Goal: Transaction & Acquisition: Book appointment/travel/reservation

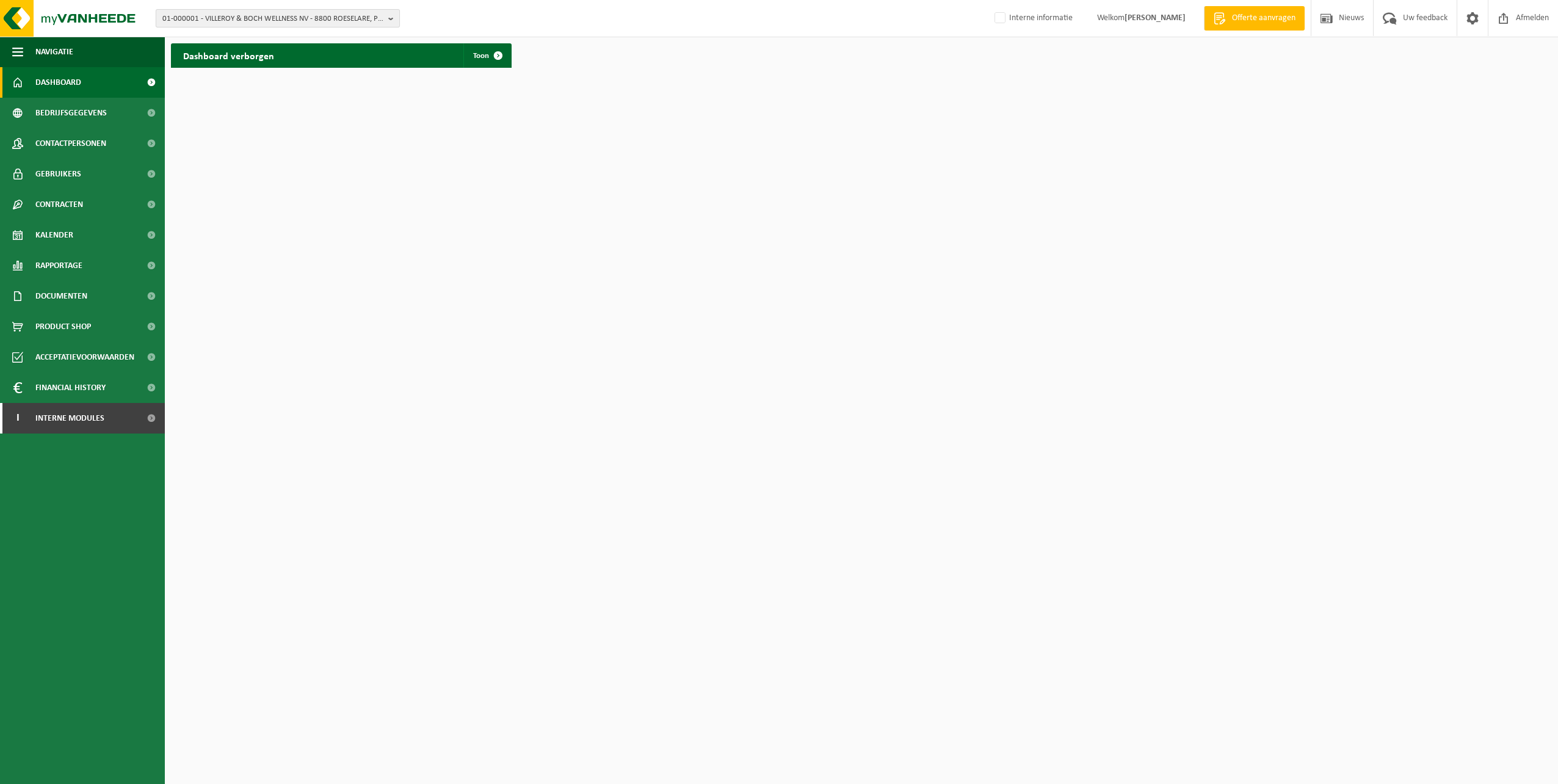
click at [201, 14] on span "01-000001 - VILLEROY & BOCH WELLNESS NV - 8800 ROESELARE, POPULIERSTRAAT 1" at bounding box center [273, 18] width 221 height 18
type input "10-792196"
click at [492, 52] on span at bounding box center [498, 55] width 24 height 24
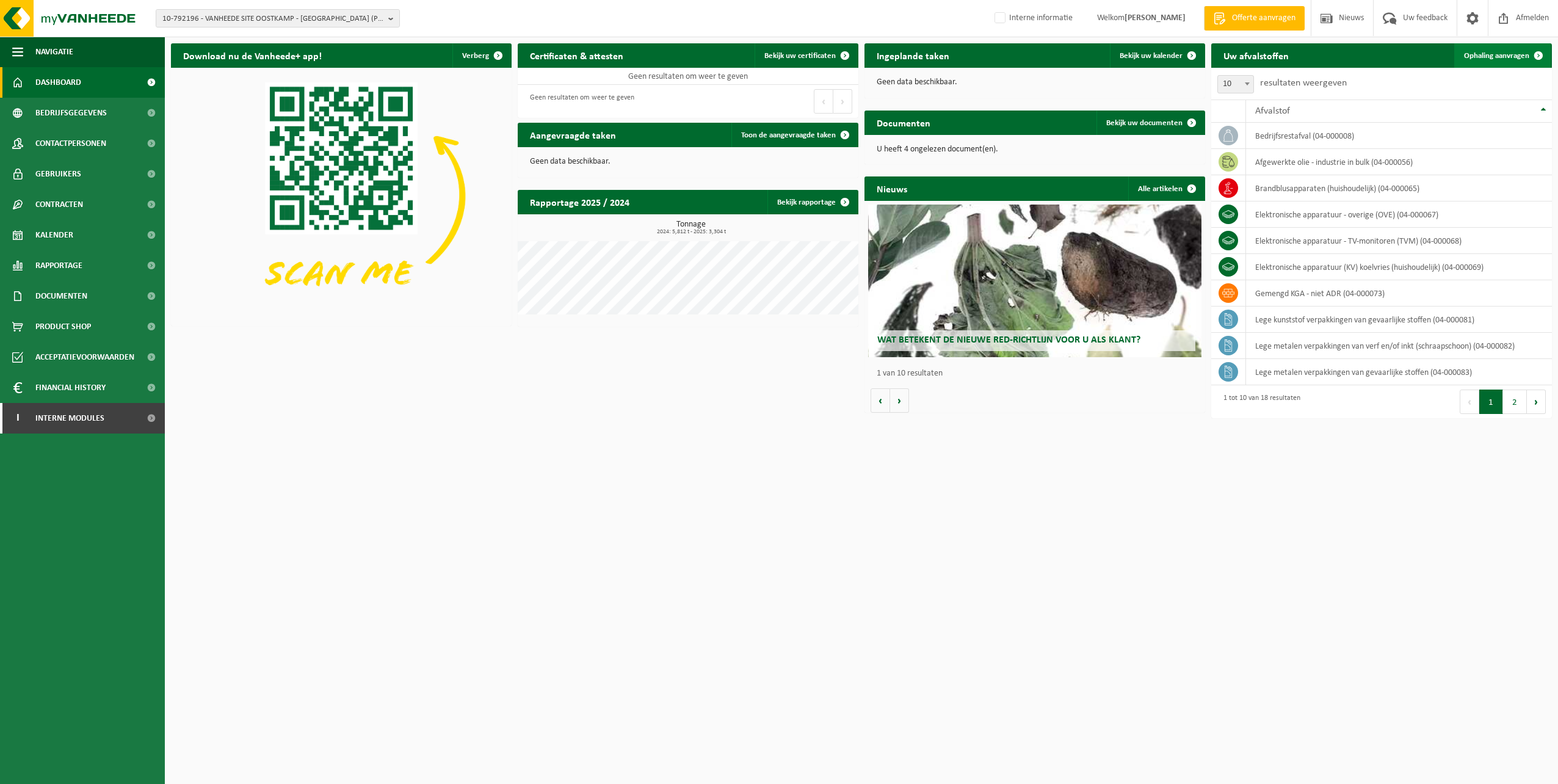
click at [1492, 52] on span "Ophaling aanvragen" at bounding box center [1497, 55] width 65 height 8
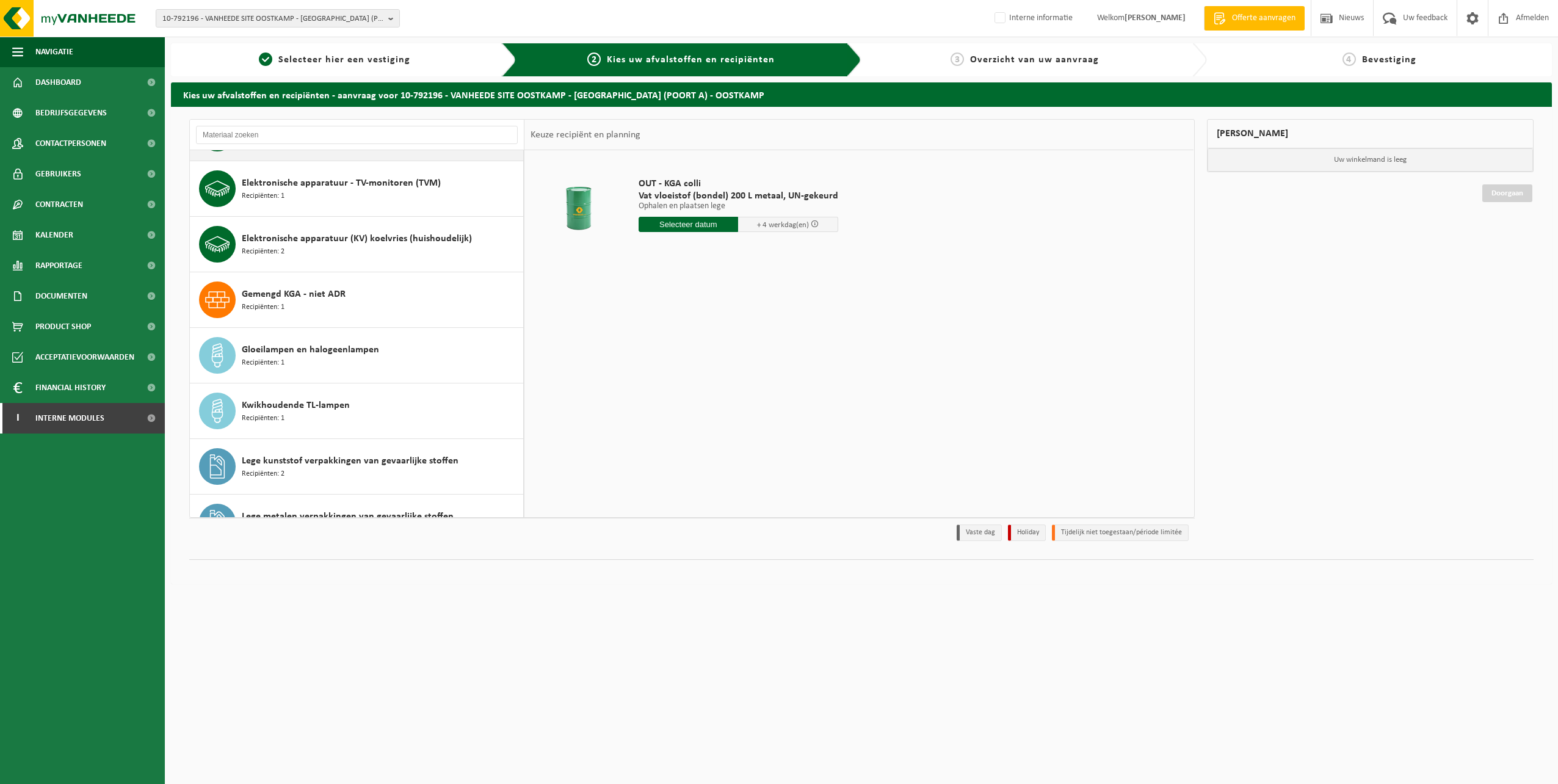
scroll to position [266, 0]
click at [281, 297] on span "Gemengd KGA - niet ADR" at bounding box center [294, 294] width 104 height 15
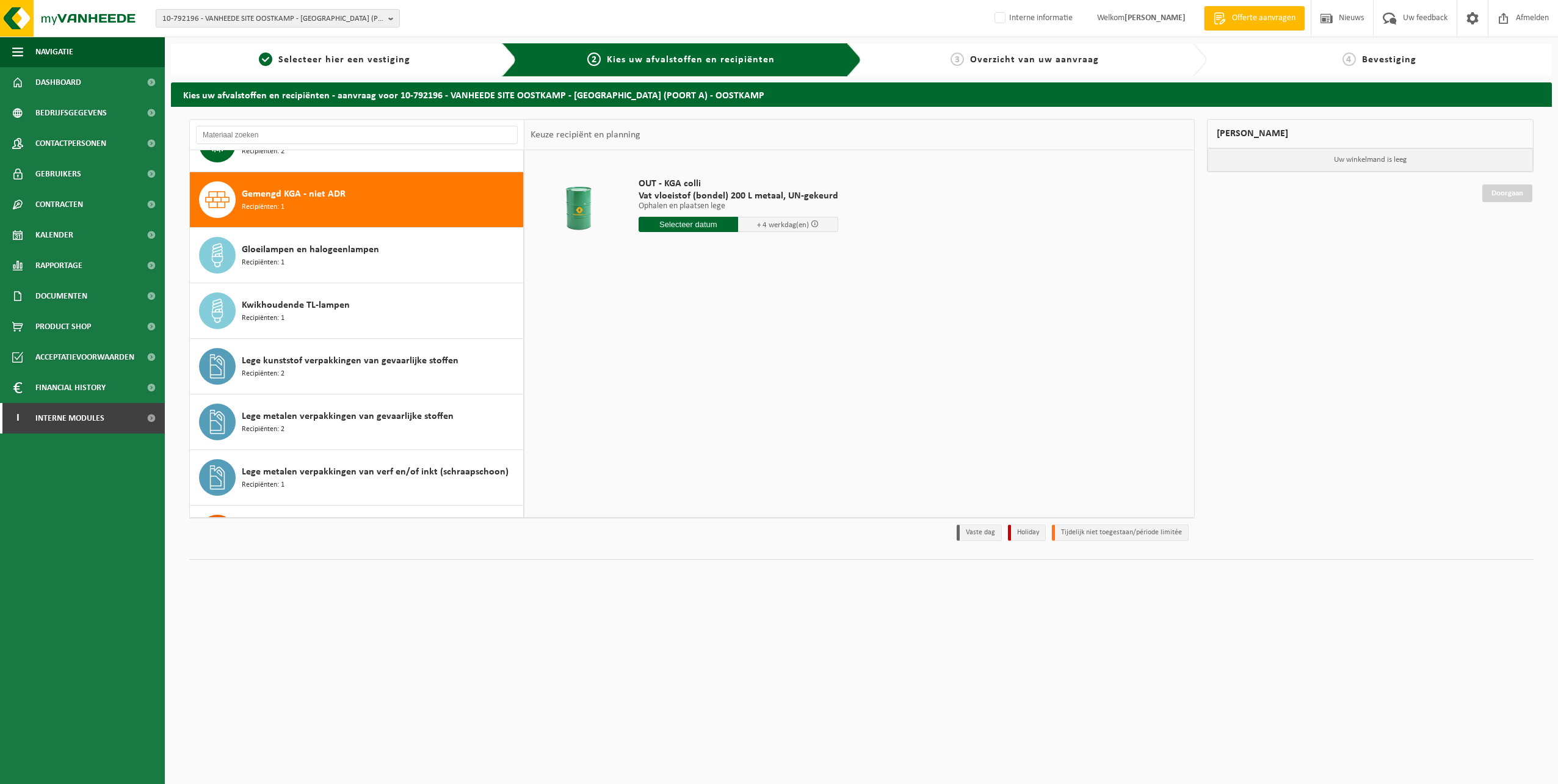
scroll to position [389, 0]
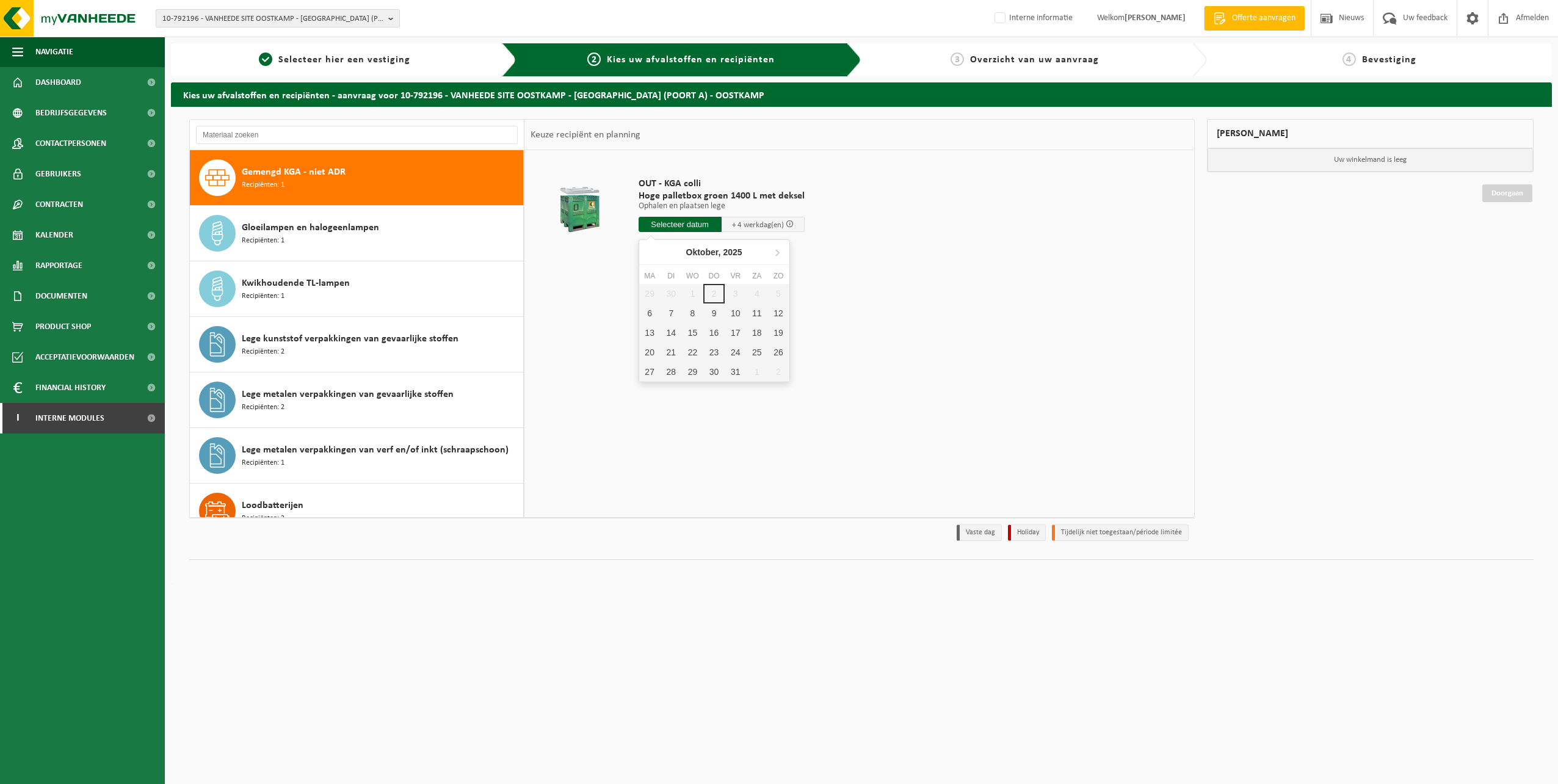
click at [677, 221] on input "text" at bounding box center [680, 225] width 83 height 15
click at [666, 312] on div "7" at bounding box center [671, 313] width 22 height 20
type input "Van 2025-10-07"
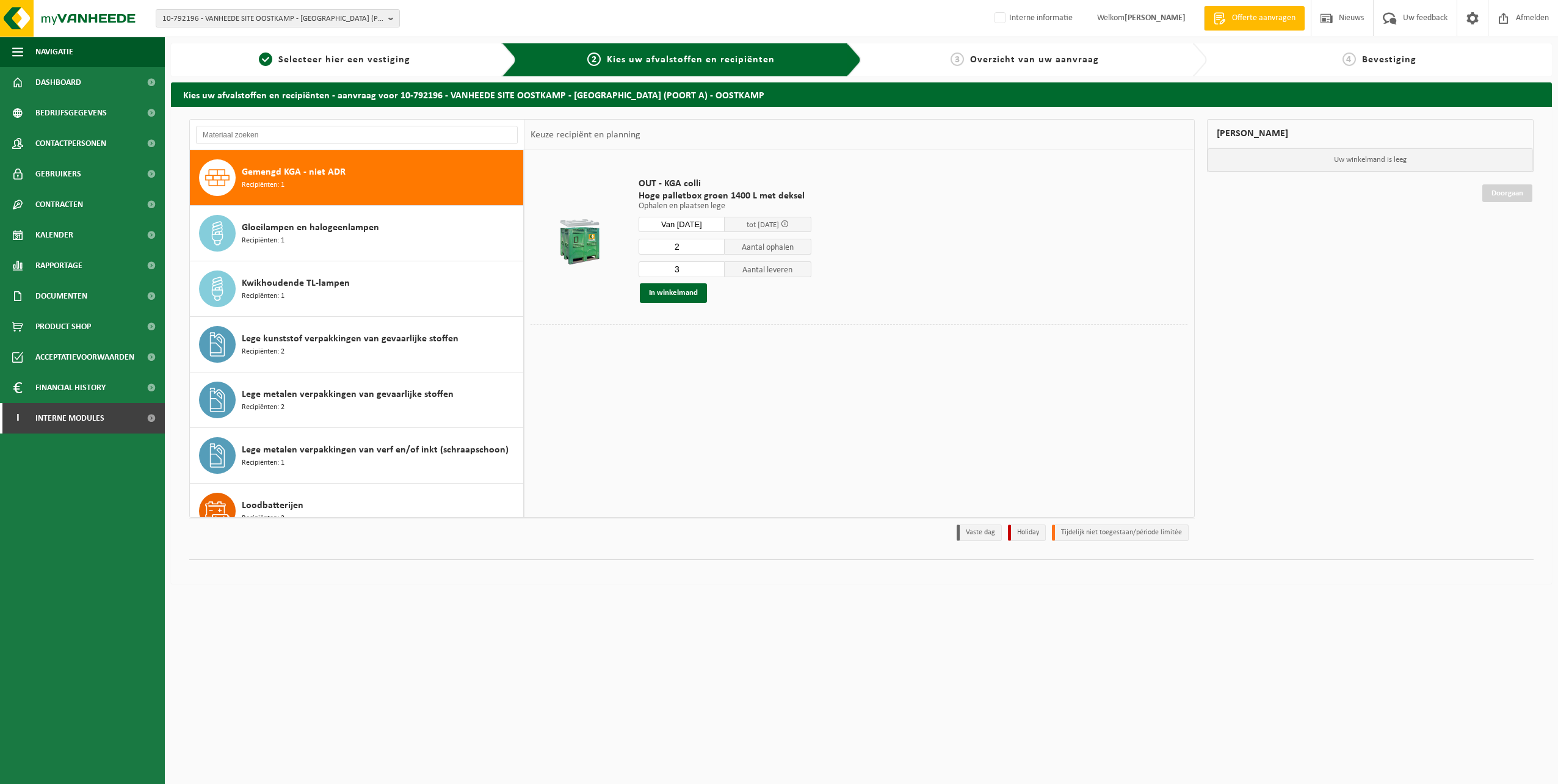
type input "2"
click at [714, 249] on input "2" at bounding box center [682, 246] width 87 height 15
type input "2"
click at [715, 270] on input "2" at bounding box center [682, 269] width 87 height 15
click at [692, 293] on button "In winkelmand" at bounding box center [673, 293] width 67 height 20
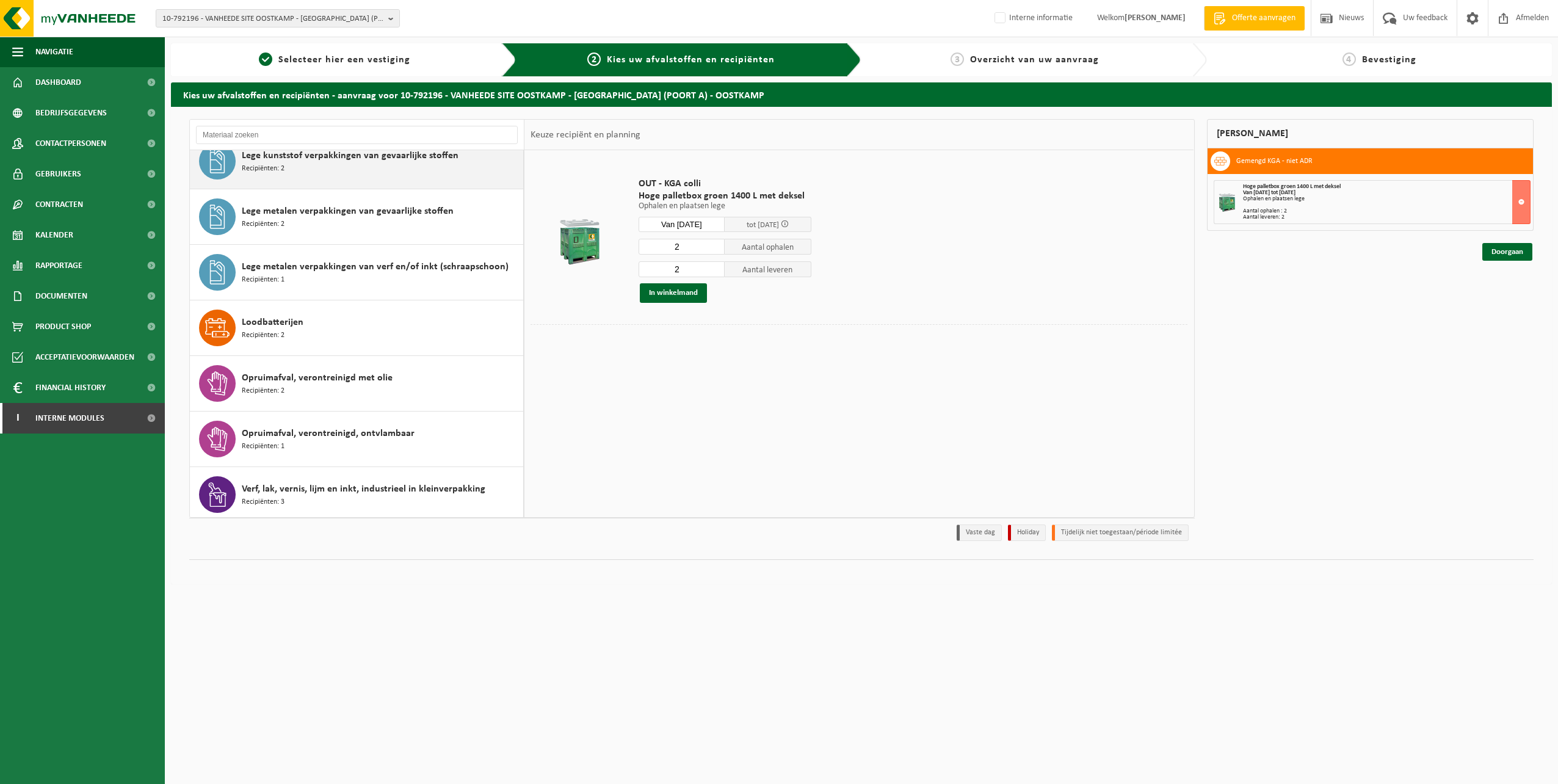
scroll to position [633, 0]
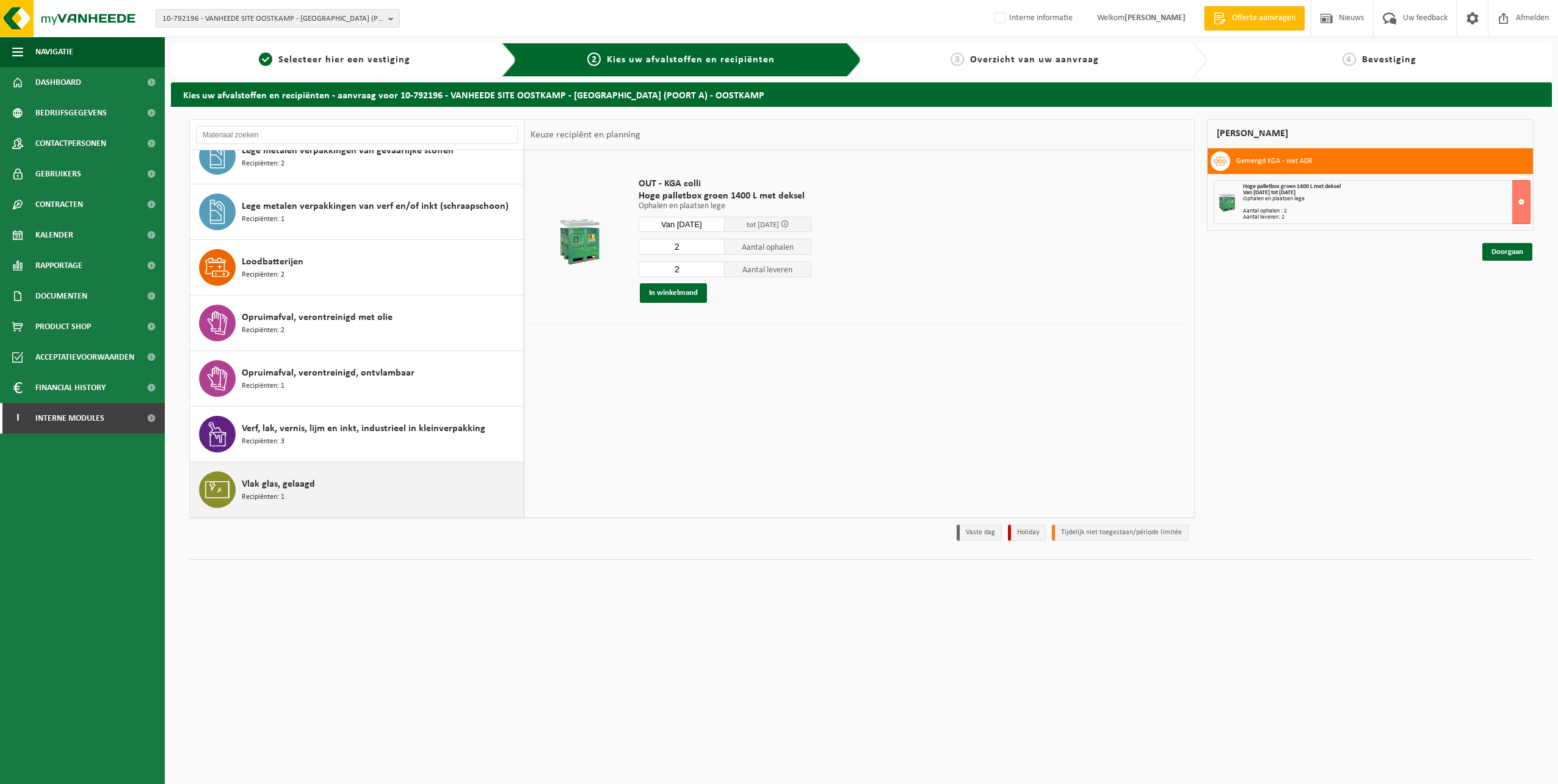
click at [300, 482] on span "Vlak glas, gelaagd" at bounding box center [278, 484] width 73 height 15
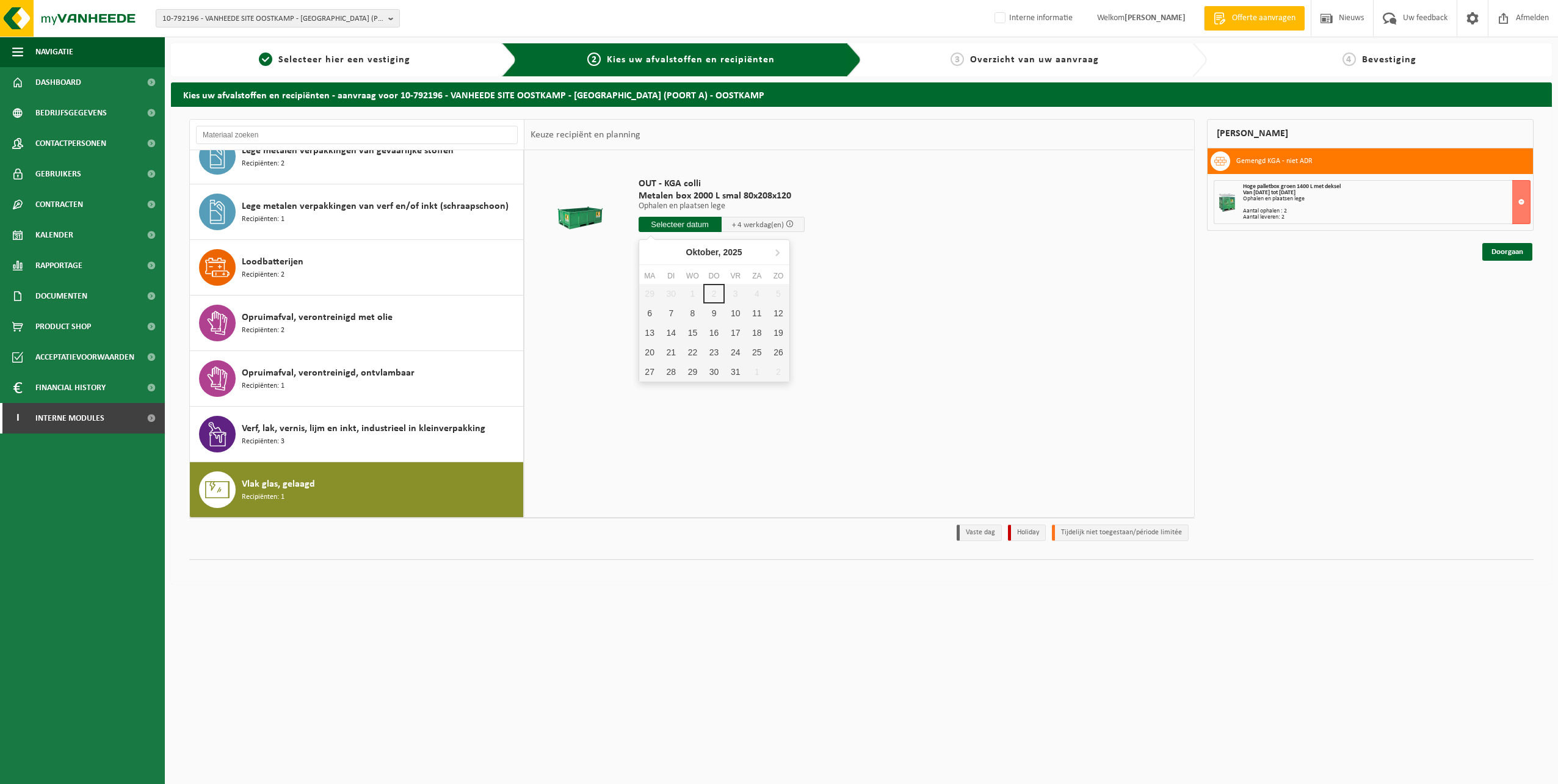
click at [665, 223] on input "text" at bounding box center [680, 225] width 83 height 15
click at [669, 314] on div "7" at bounding box center [671, 313] width 22 height 20
type input "Van 2025-10-07"
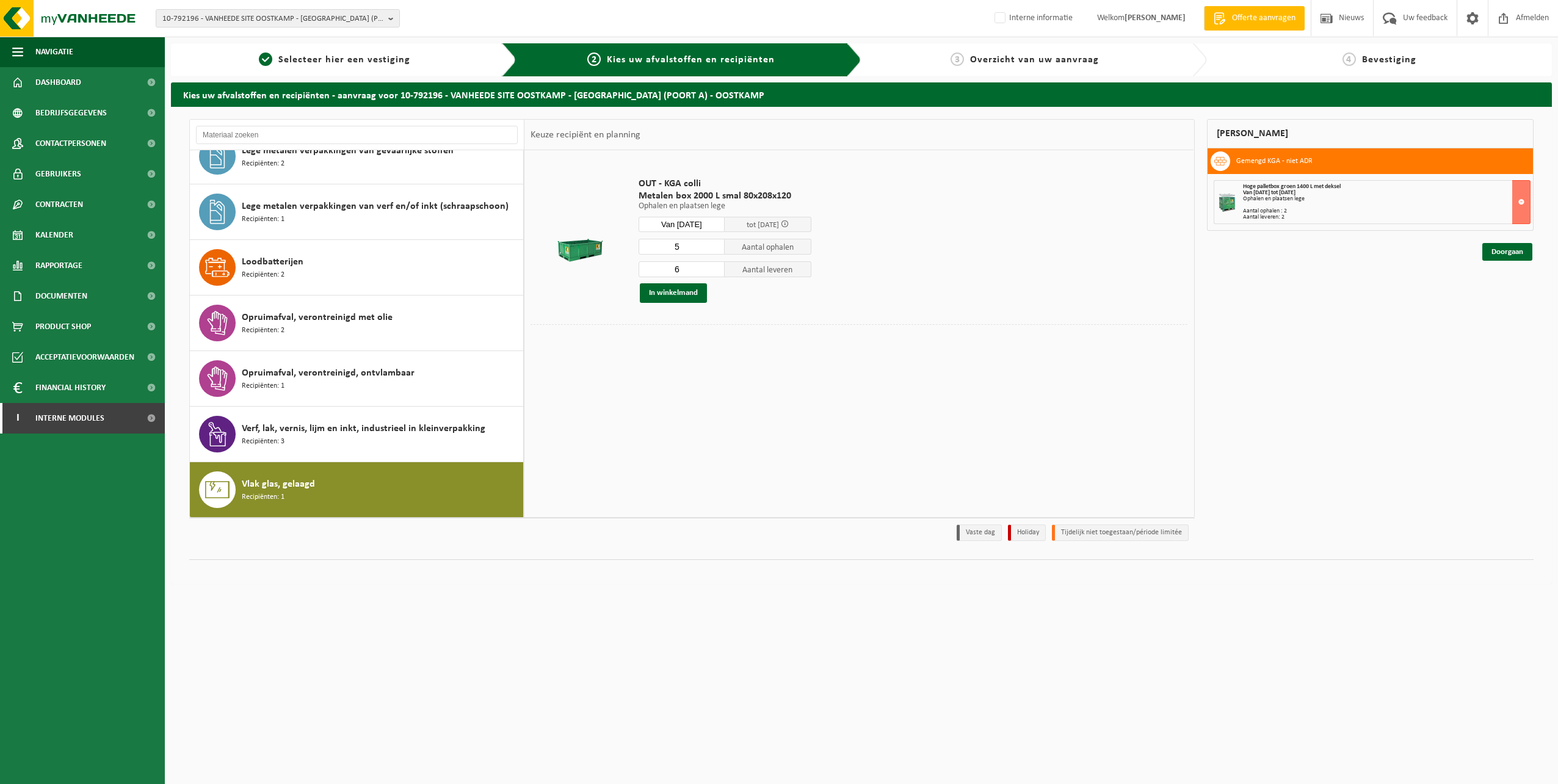
click at [715, 248] on input "5" at bounding box center [682, 246] width 87 height 15
click at [715, 248] on input "4" at bounding box center [682, 246] width 87 height 15
click at [715, 248] on input "3" at bounding box center [682, 246] width 87 height 15
click at [715, 248] on input "2" at bounding box center [682, 246] width 87 height 15
type input "3"
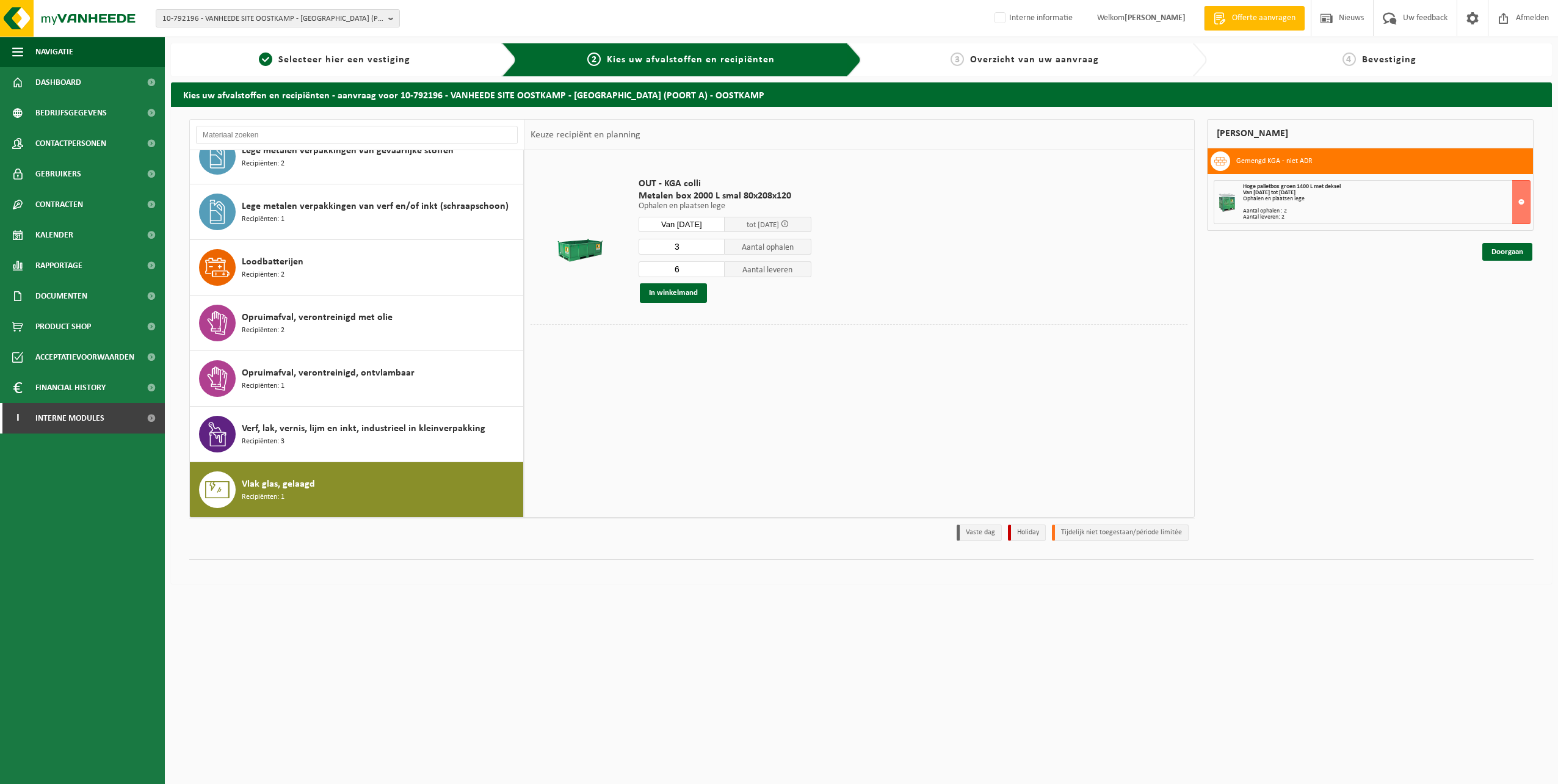
click at [716, 242] on input "3" at bounding box center [682, 246] width 87 height 15
click at [716, 272] on input "5" at bounding box center [682, 269] width 87 height 15
click at [716, 272] on input "4" at bounding box center [682, 269] width 87 height 15
type input "3"
click at [716, 272] on input "3" at bounding box center [682, 269] width 87 height 15
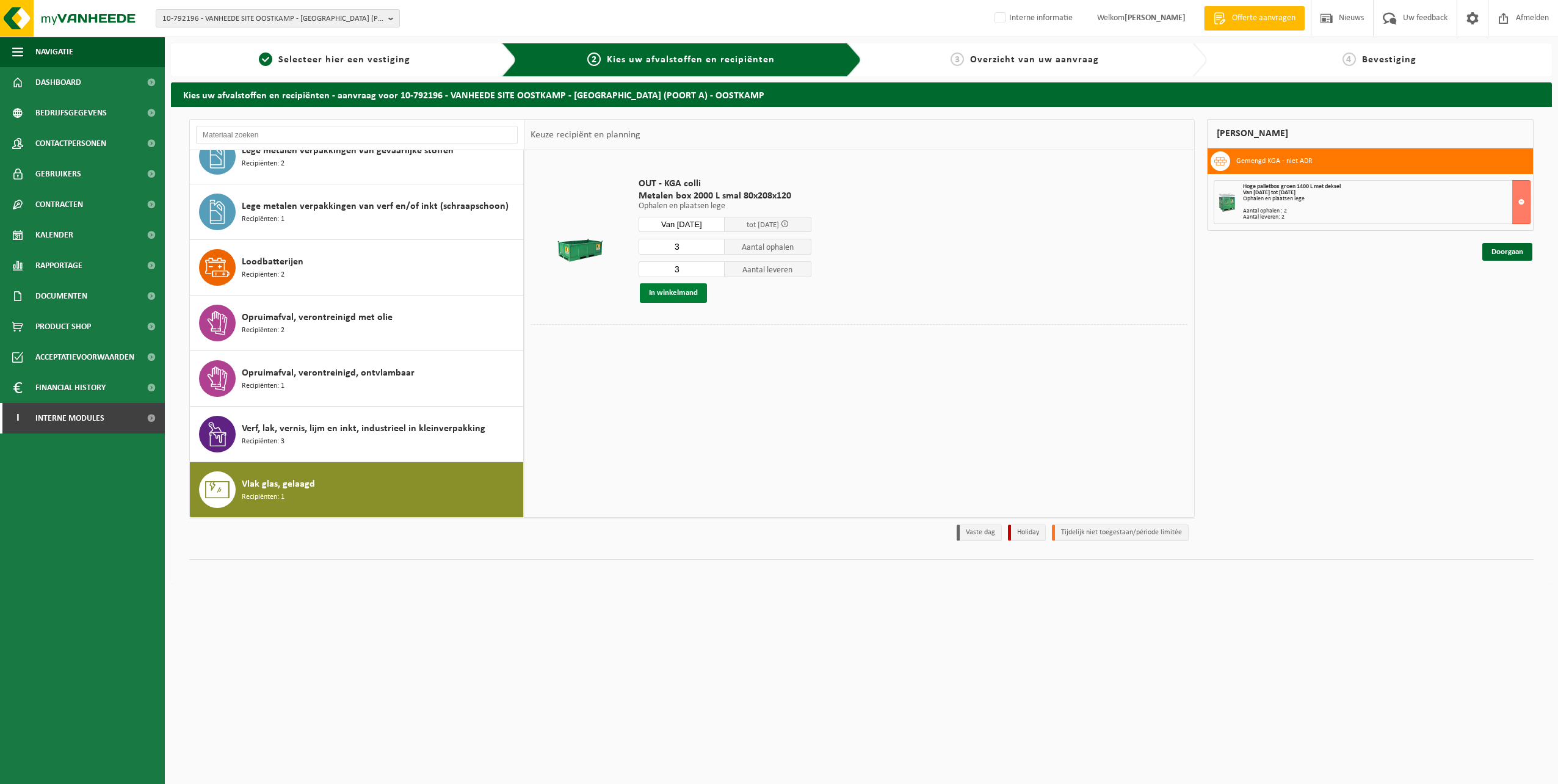
click at [663, 295] on button "In winkelmand" at bounding box center [673, 293] width 67 height 20
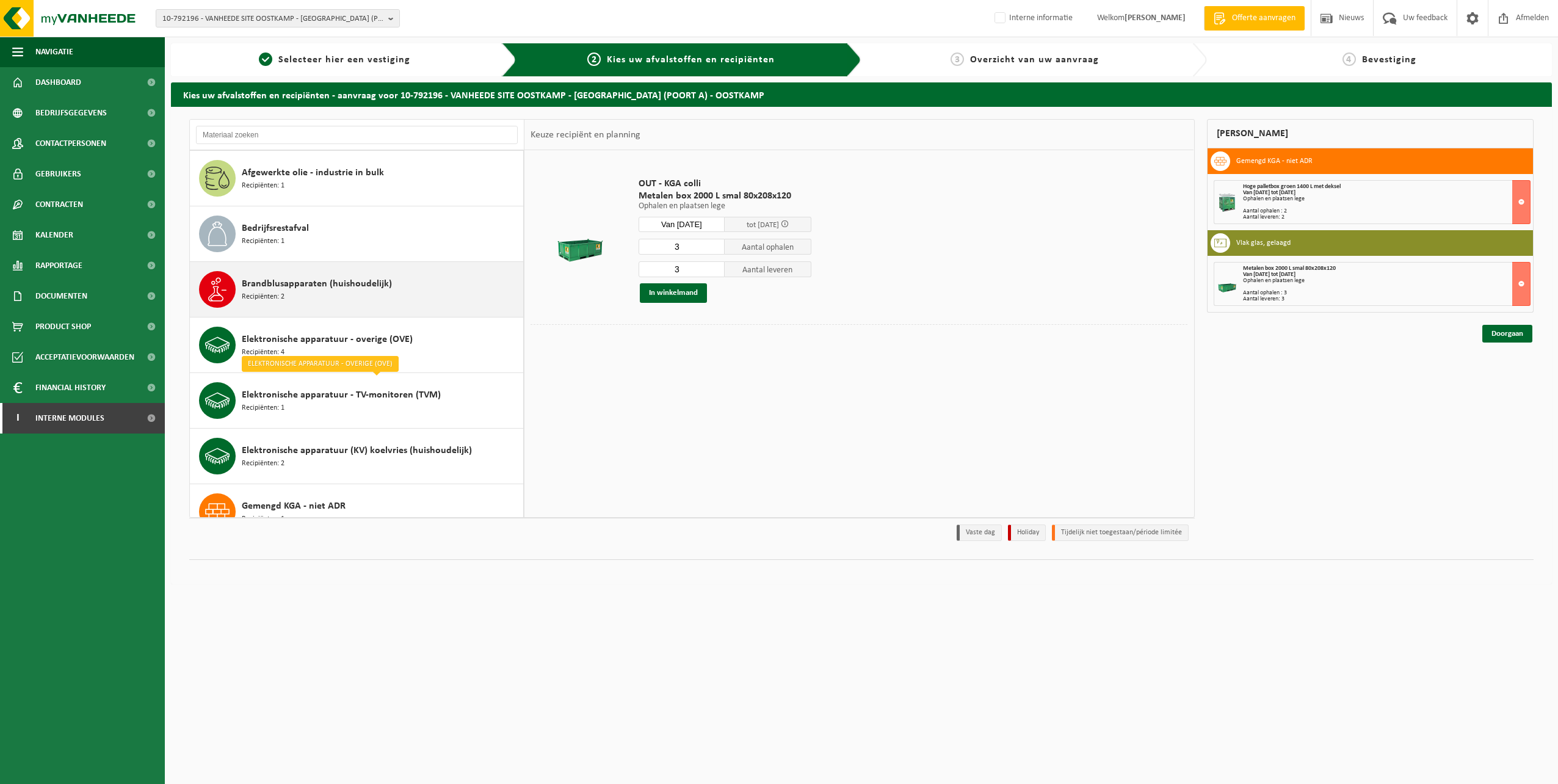
scroll to position [0, 0]
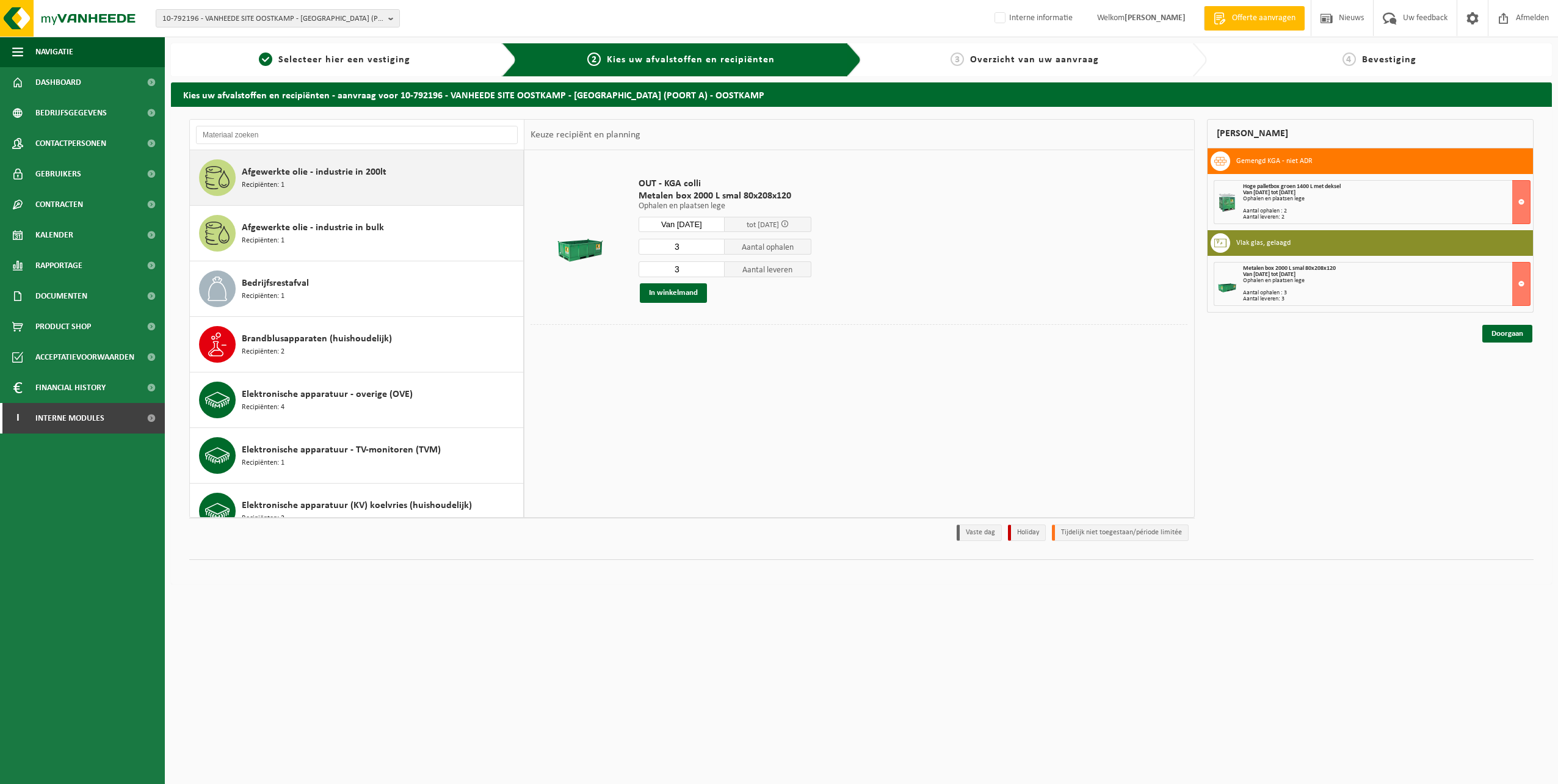
click at [326, 188] on div "Afgewerkte olie - industrie in 200lt Recipiënten: 1" at bounding box center [380, 177] width 278 height 37
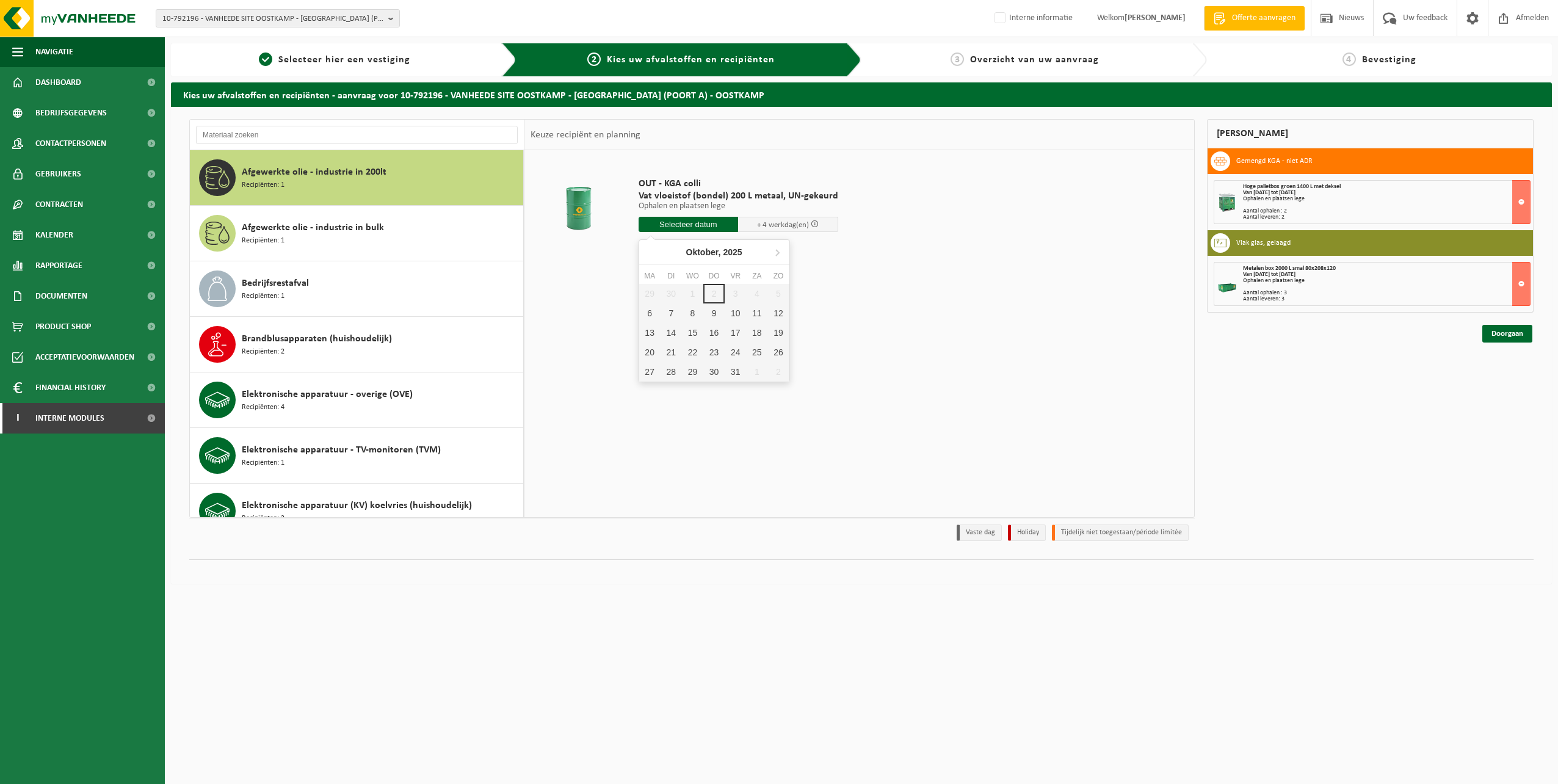
click at [711, 224] on input "text" at bounding box center [689, 225] width 100 height 15
click at [670, 313] on div "7" at bounding box center [671, 313] width 22 height 20
type input "Van 2025-10-07"
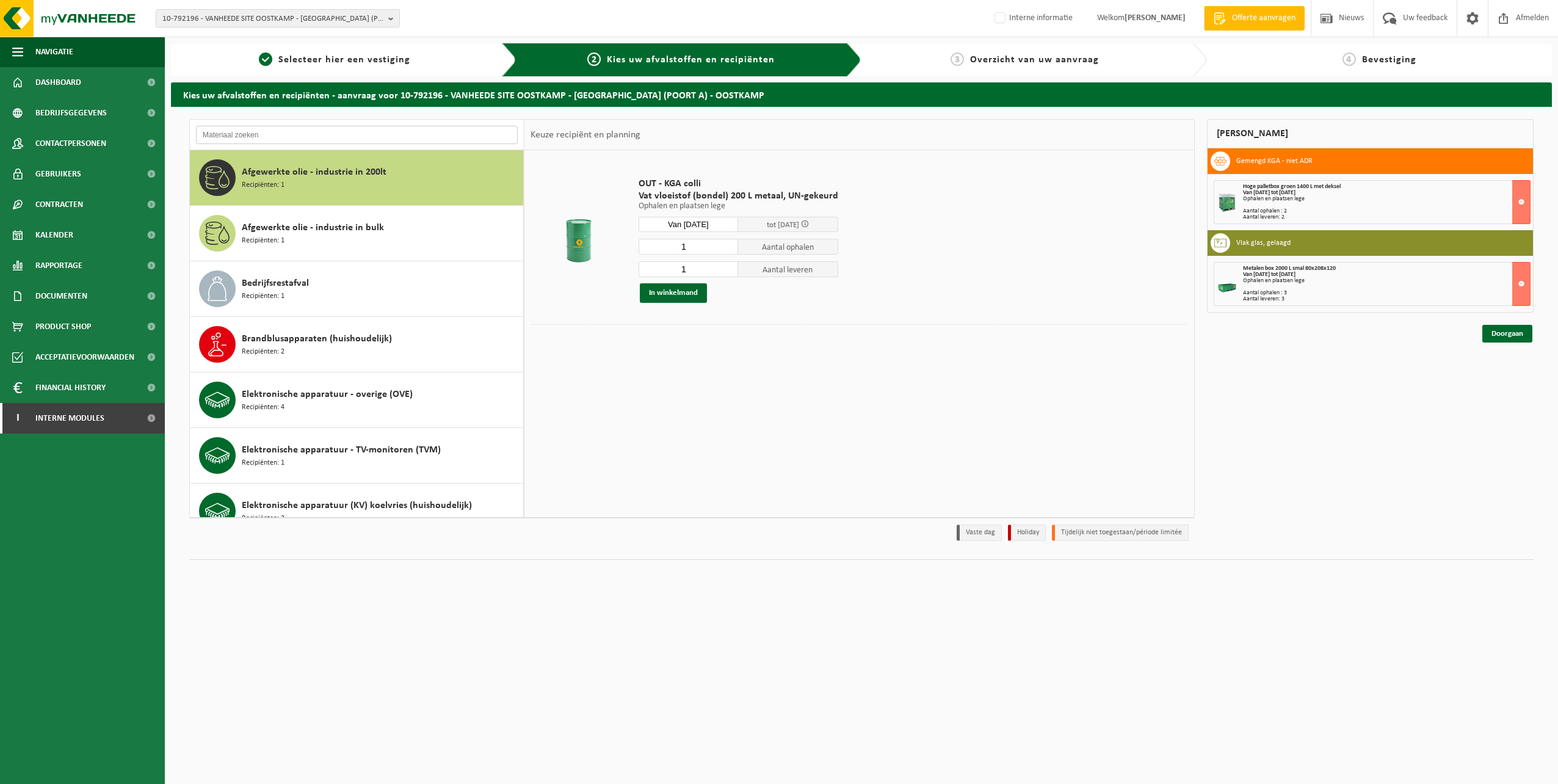
click at [251, 132] on input "text" at bounding box center [357, 134] width 322 height 18
click at [285, 348] on div "Brandblusapparaten (huishoudelijk) Recipiënten: 2" at bounding box center [380, 344] width 278 height 37
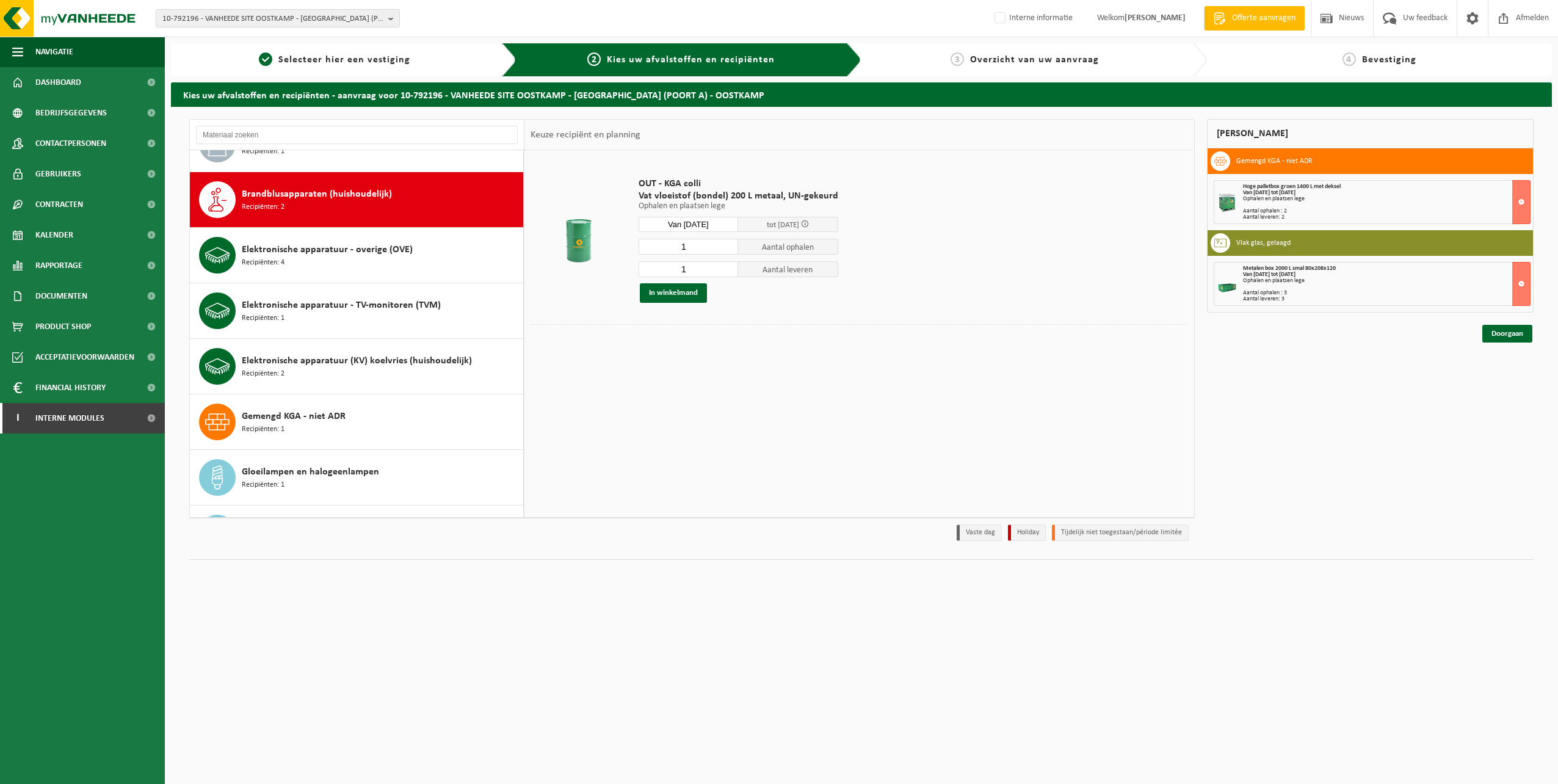
scroll to position [167, 0]
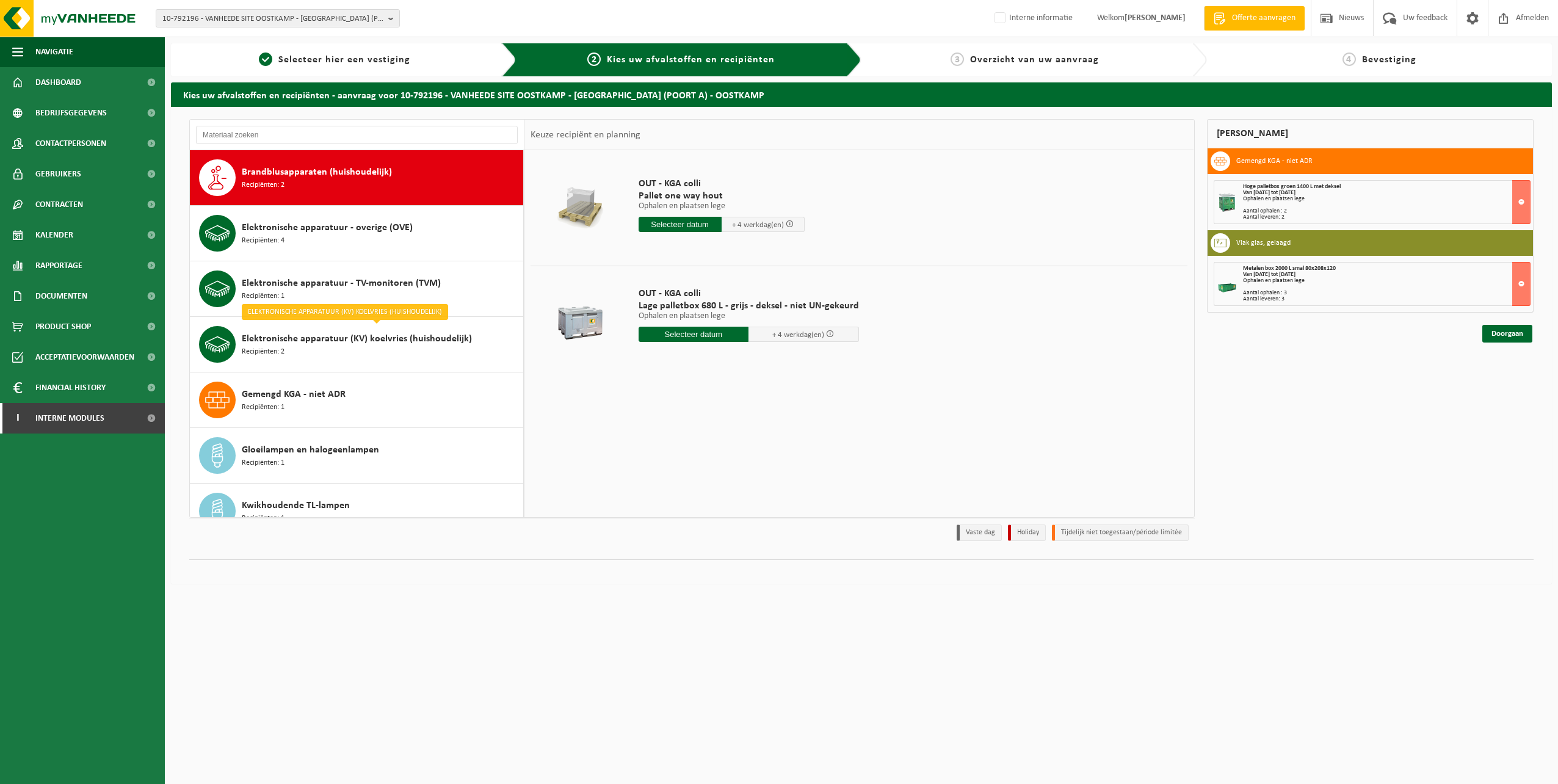
click at [656, 226] on input "text" at bounding box center [680, 225] width 83 height 15
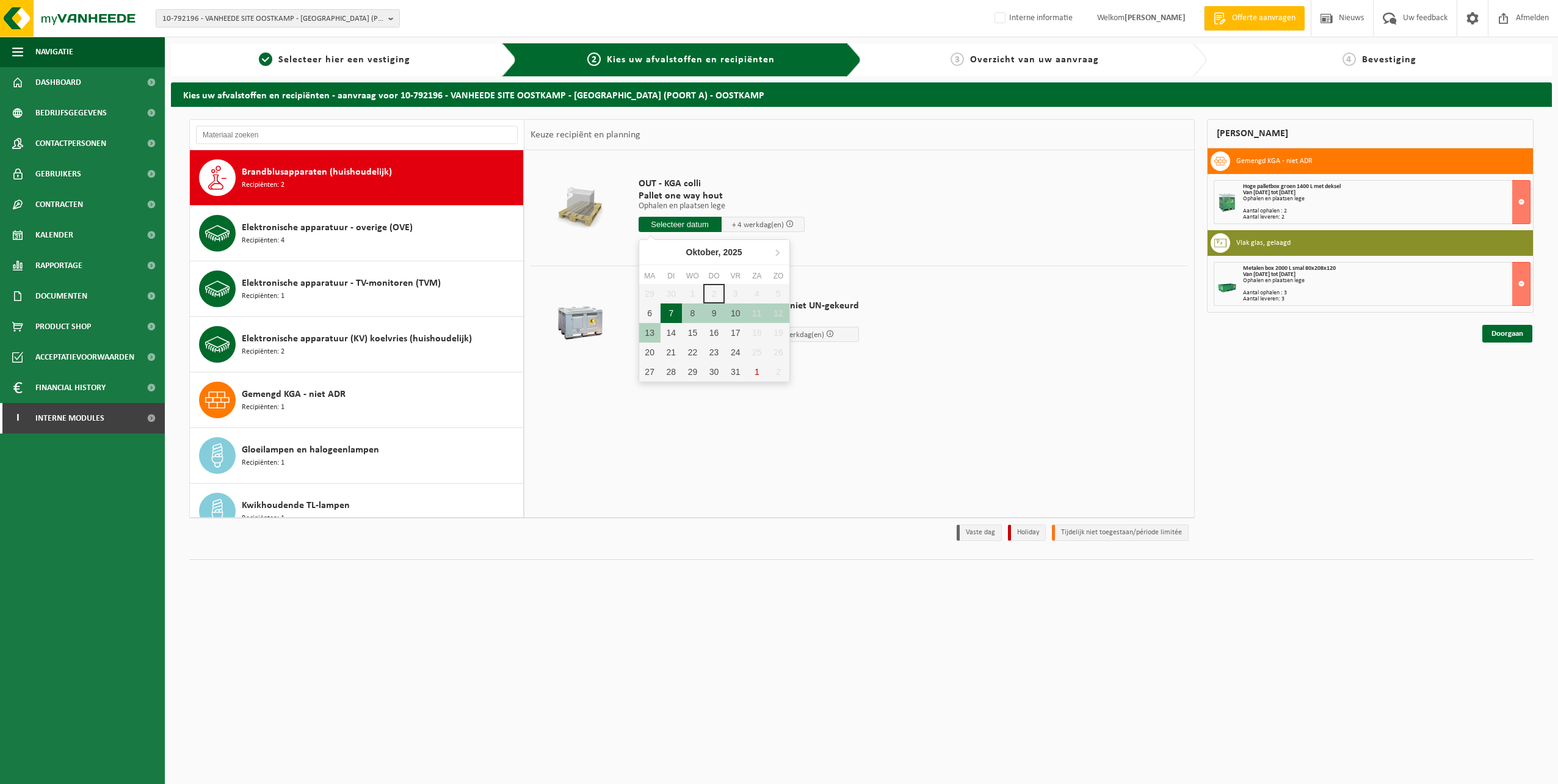
click at [667, 313] on div "7" at bounding box center [671, 313] width 22 height 20
type input "Van 2025-10-07"
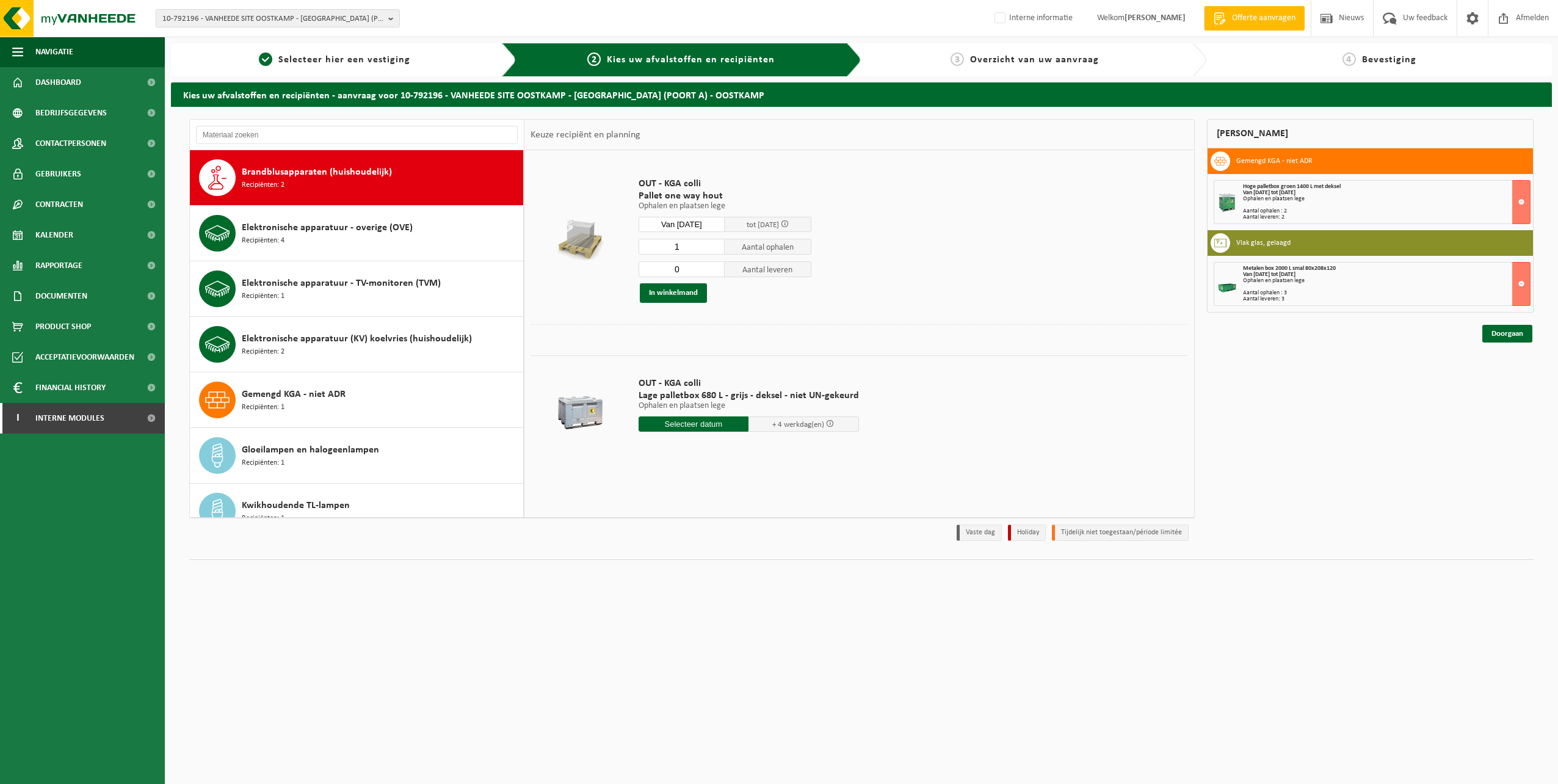
type input "0"
click at [719, 270] on input "0" at bounding box center [682, 269] width 87 height 15
click at [702, 245] on input "1" at bounding box center [682, 246] width 87 height 15
click at [713, 244] on input "12" at bounding box center [682, 246] width 87 height 15
click at [714, 249] on input "11" at bounding box center [682, 246] width 87 height 15
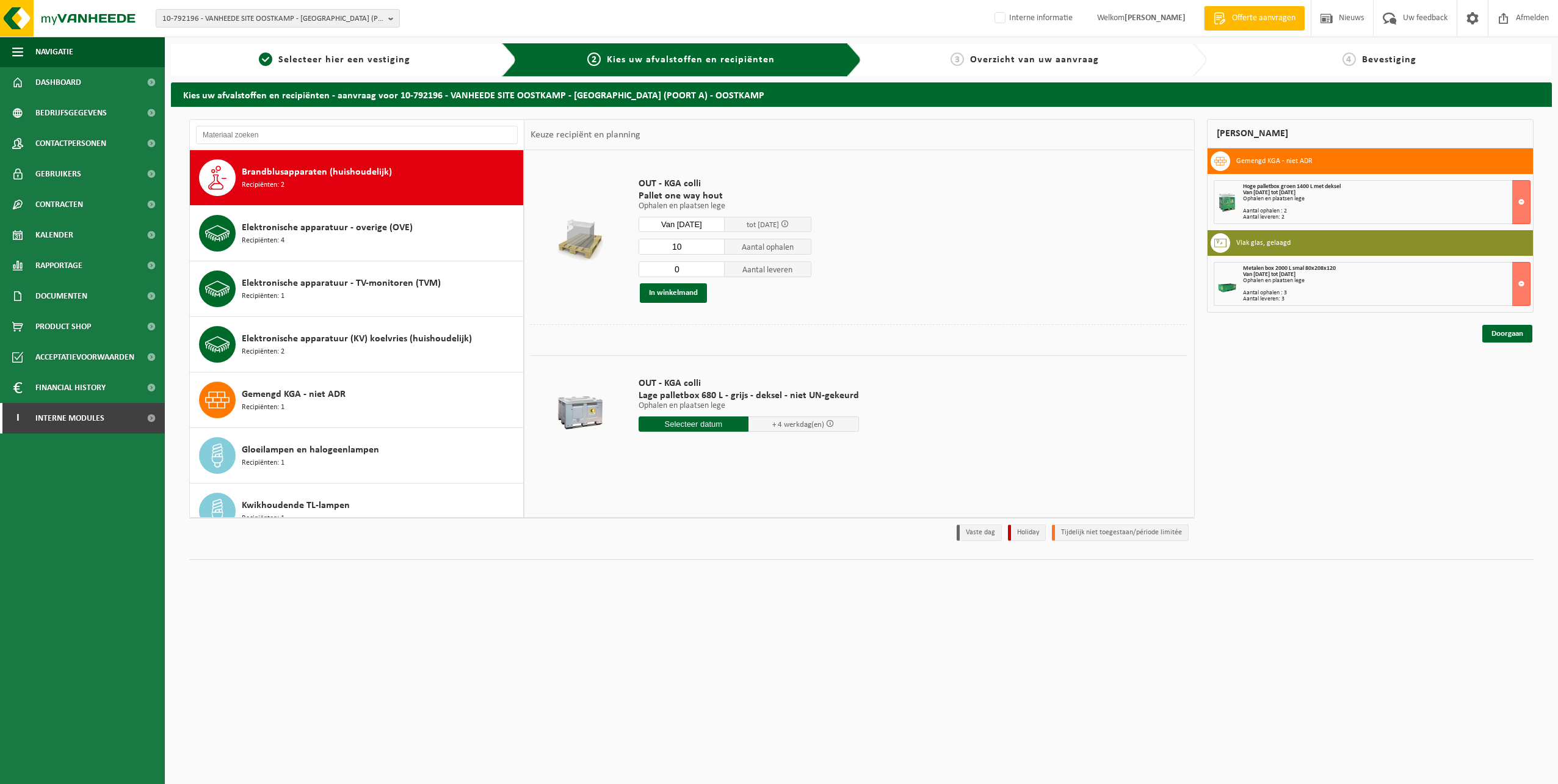
type input "10"
click at [714, 249] on input "10" at bounding box center [682, 246] width 87 height 15
click at [1501, 338] on link "Doorgaan" at bounding box center [1507, 333] width 50 height 18
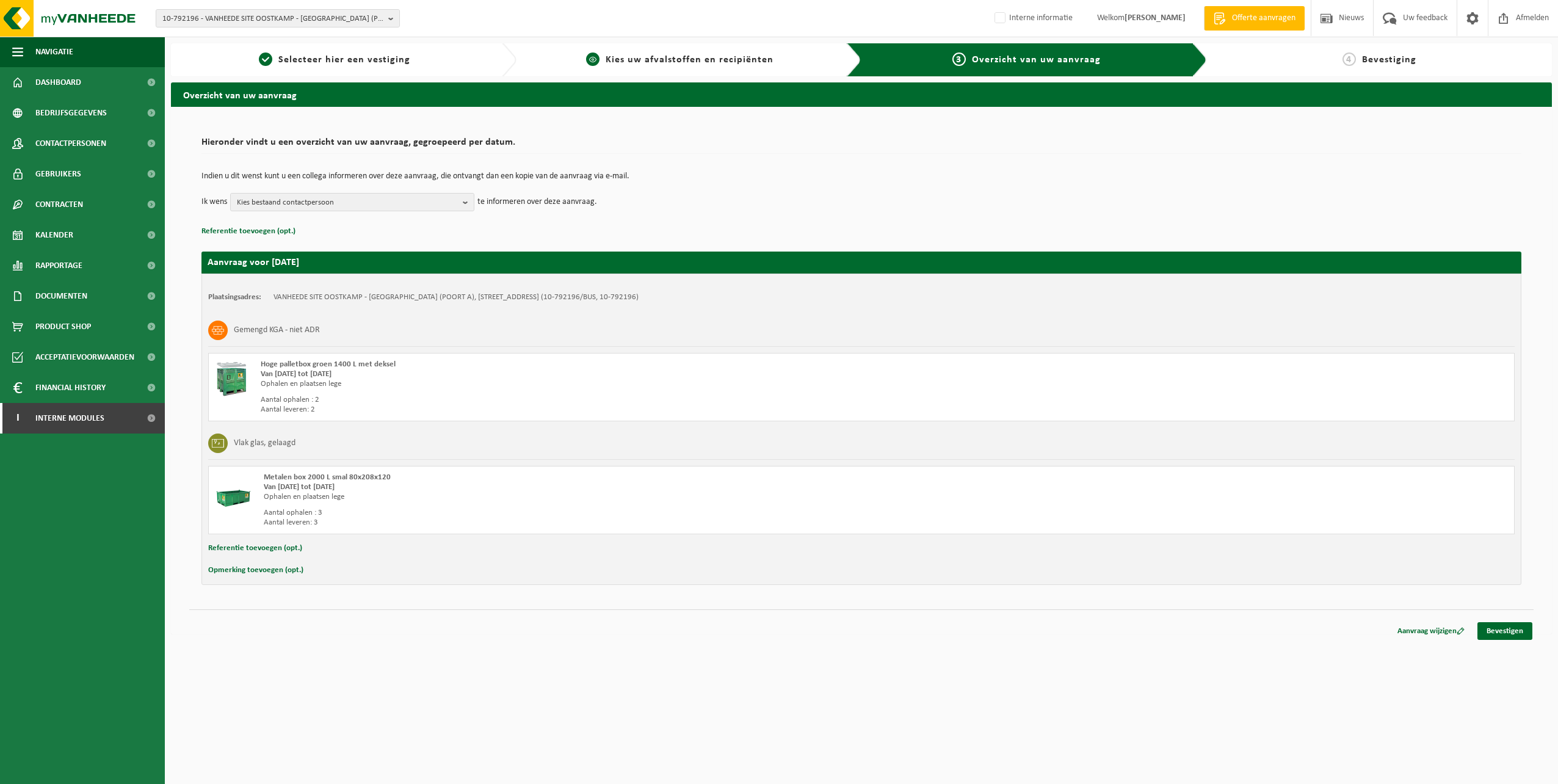
click at [787, 58] on link "2 Kies uw afvalstoffen en recipiënten" at bounding box center [680, 59] width 315 height 15
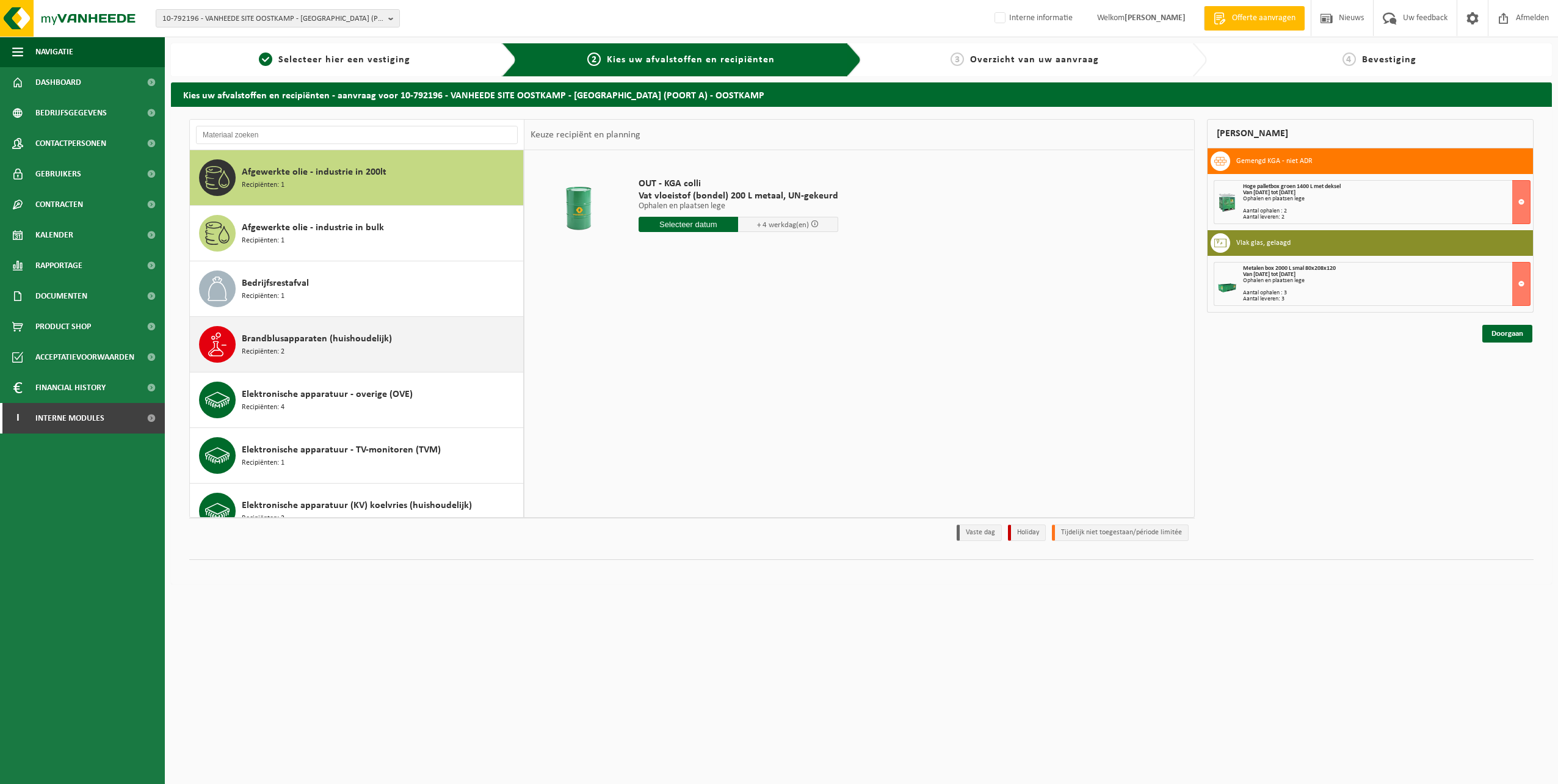
click at [317, 364] on div "Brandblusapparaten (huishoudelijk) Recipiënten: 2" at bounding box center [357, 344] width 334 height 55
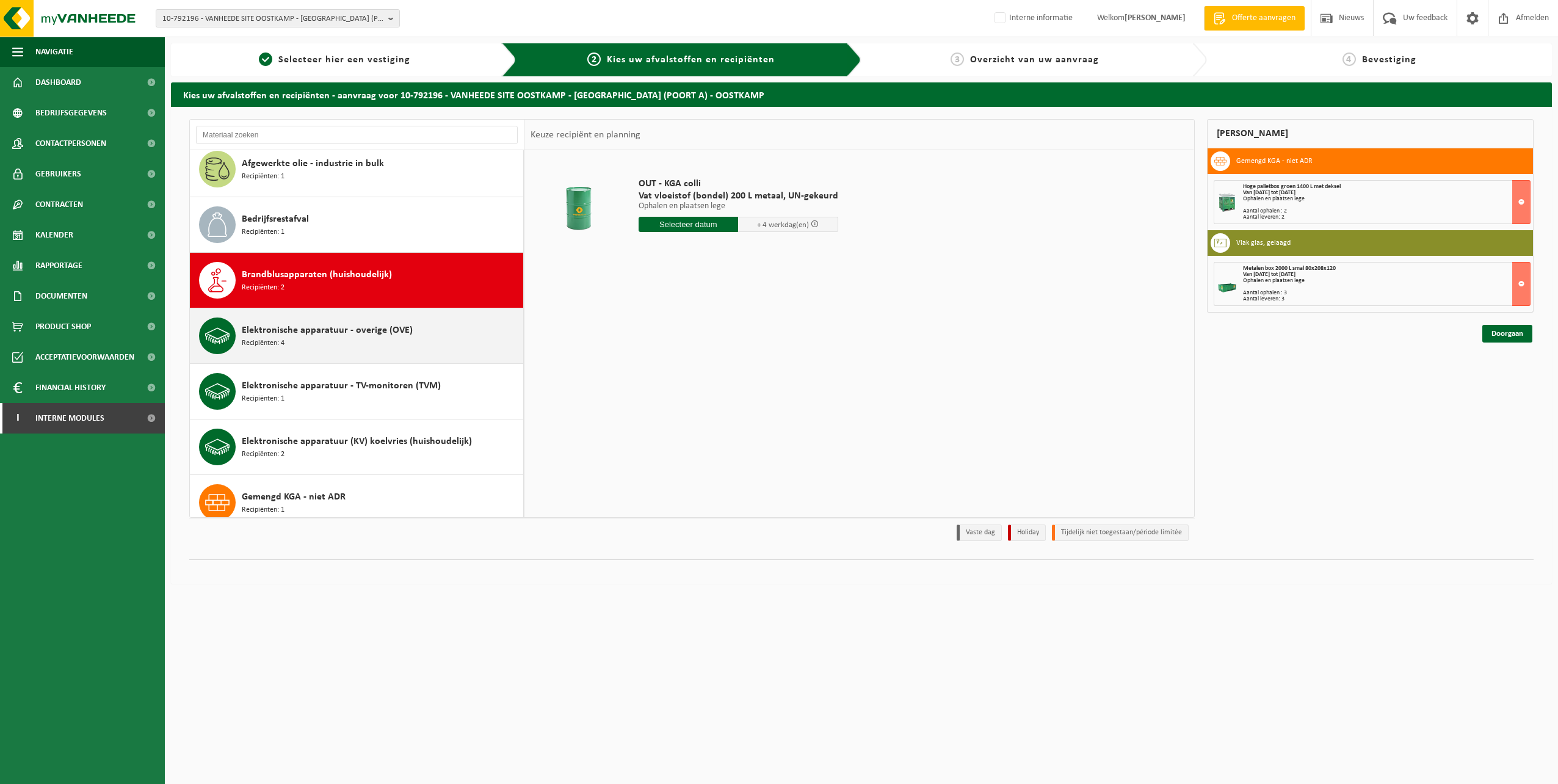
scroll to position [167, 0]
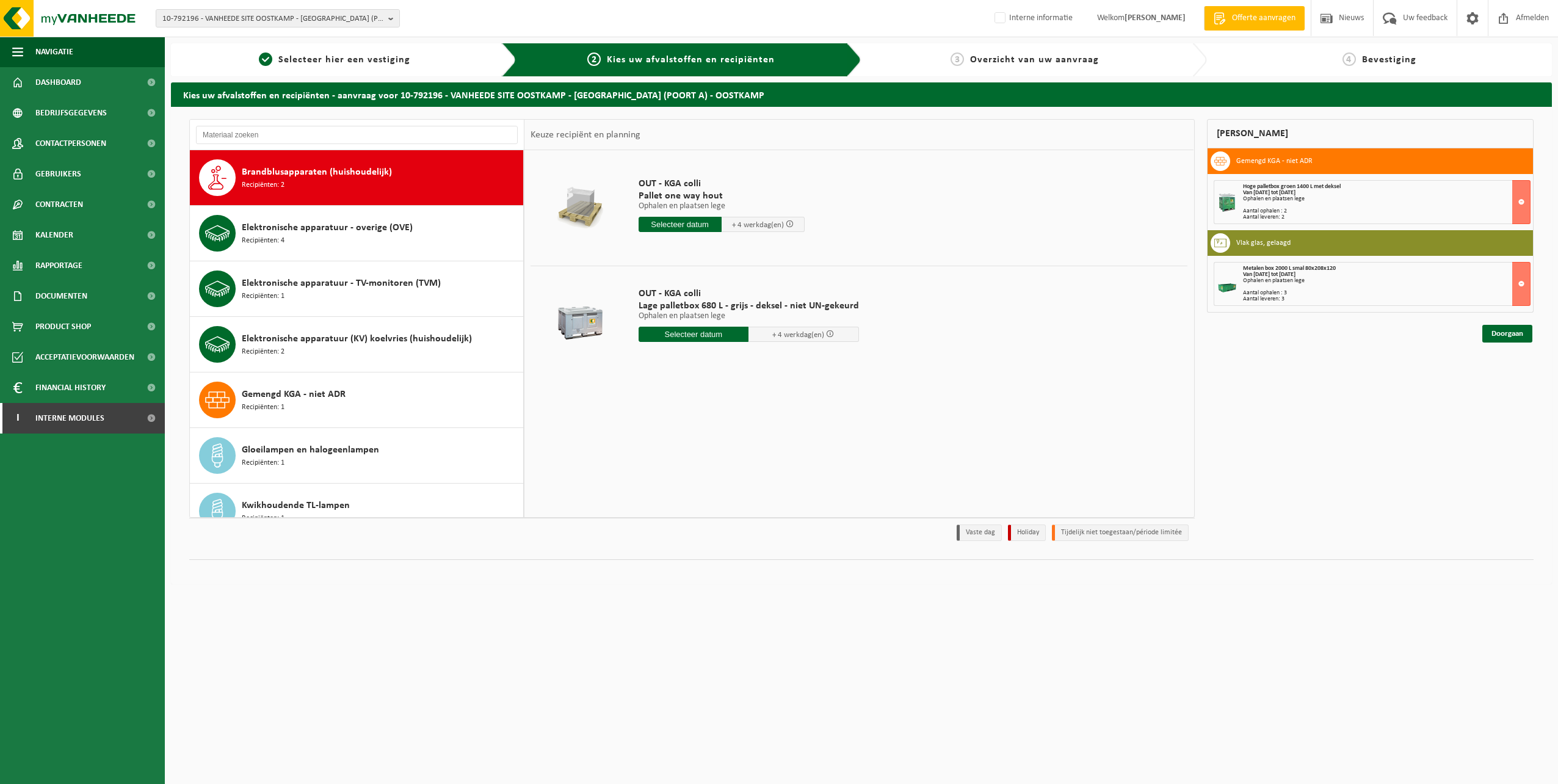
click at [682, 223] on input "text" at bounding box center [680, 225] width 83 height 15
click at [670, 316] on div "7" at bounding box center [671, 313] width 22 height 20
type input "Van 2025-10-07"
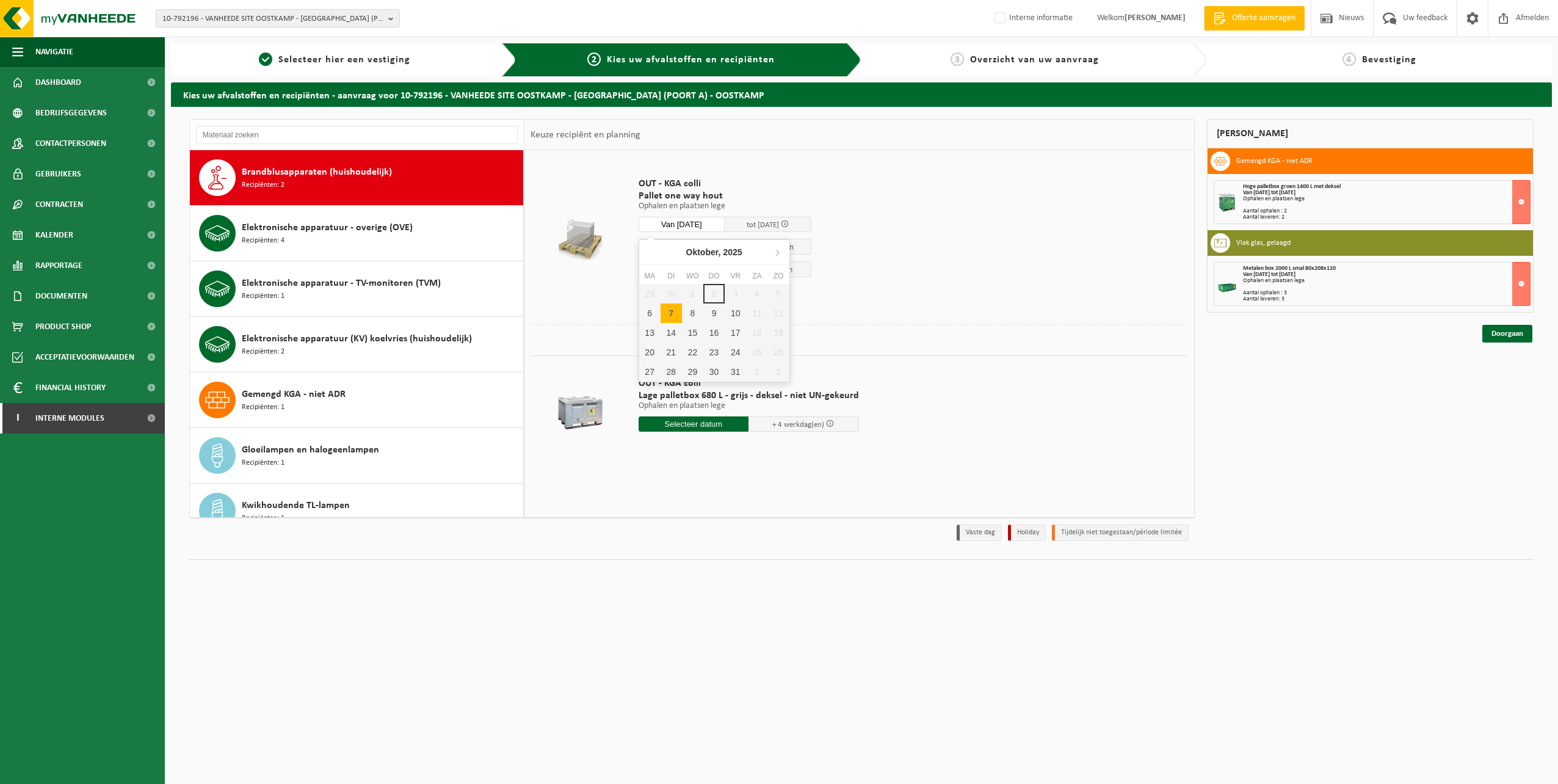
click at [679, 219] on input "Van 2025-10-07" at bounding box center [682, 225] width 87 height 15
click at [668, 312] on div "7" at bounding box center [671, 313] width 22 height 20
click at [269, 245] on span "Recipiënten: 4" at bounding box center [263, 240] width 43 height 11
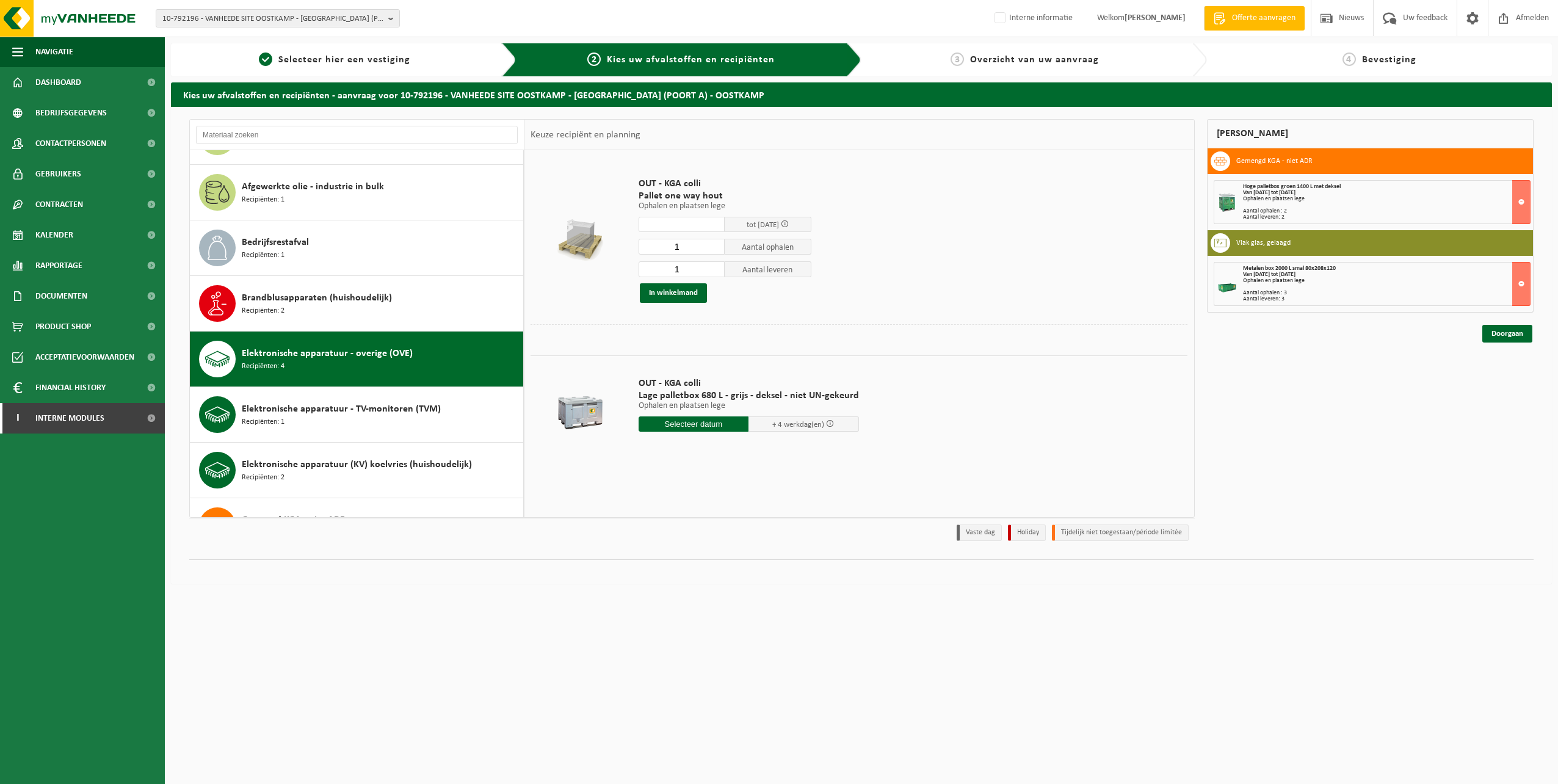
scroll to position [0, 0]
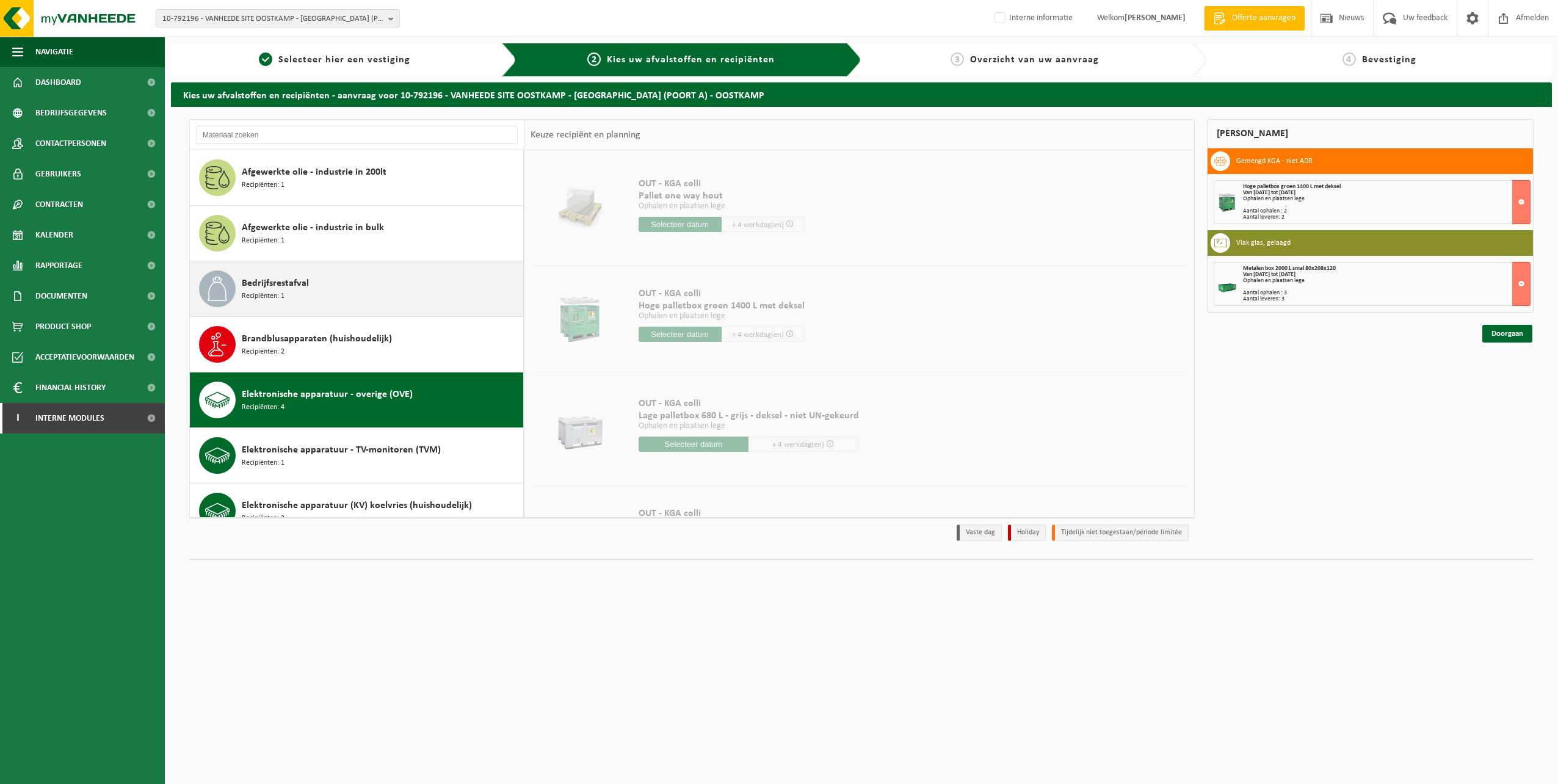
click at [289, 285] on span "Bedrijfsrestafval" at bounding box center [275, 283] width 67 height 15
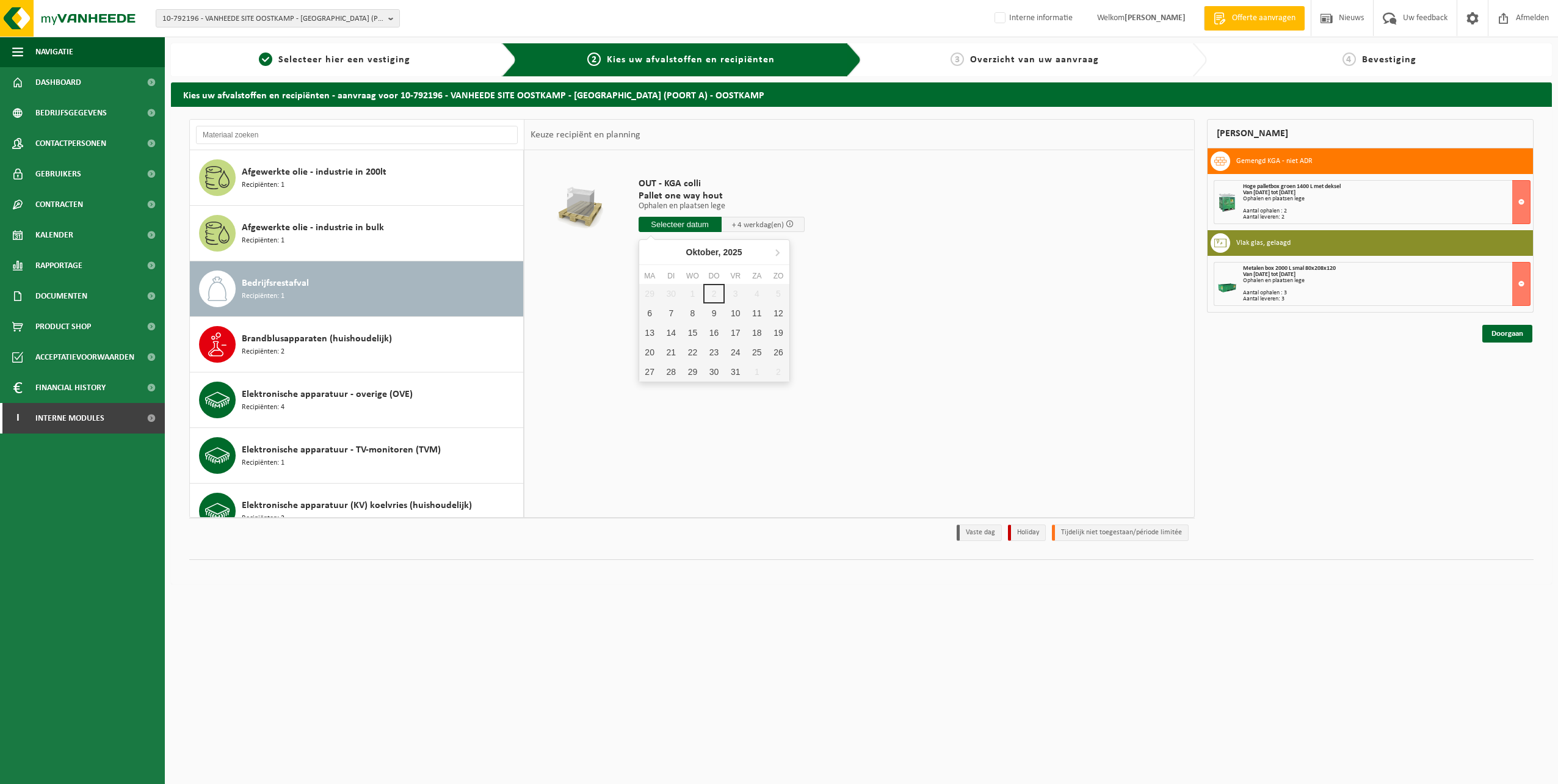
click at [701, 219] on input "text" at bounding box center [680, 225] width 83 height 15
click at [675, 315] on div "7" at bounding box center [671, 313] width 22 height 20
type input "Van 2025-10-07"
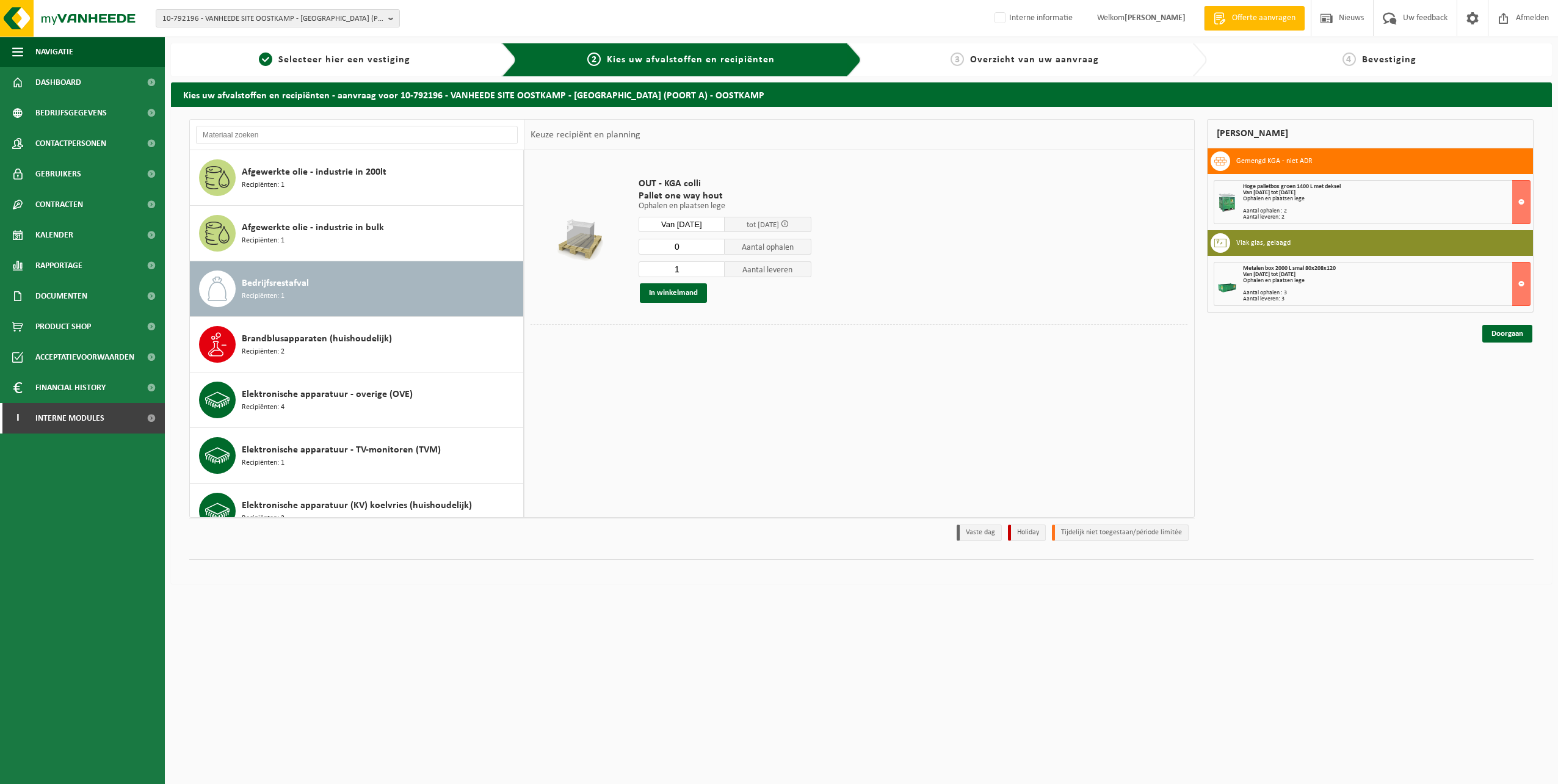
click at [714, 250] on input "0" at bounding box center [682, 246] width 87 height 15
type input "10"
click at [717, 244] on input "10" at bounding box center [682, 246] width 87 height 15
type input "0"
click at [718, 273] on input "0" at bounding box center [682, 269] width 87 height 15
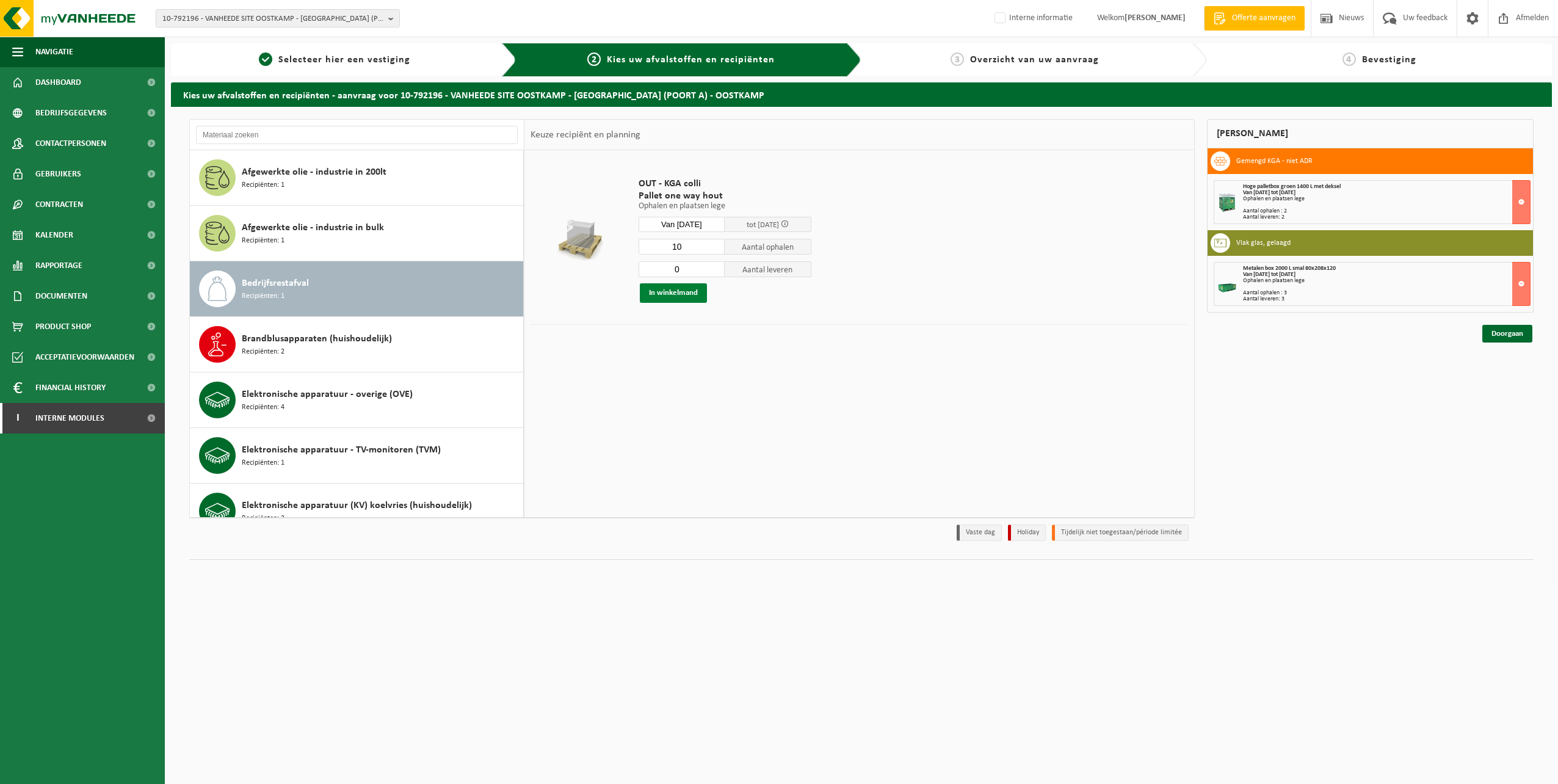
click at [680, 295] on button "In winkelmand" at bounding box center [673, 293] width 67 height 20
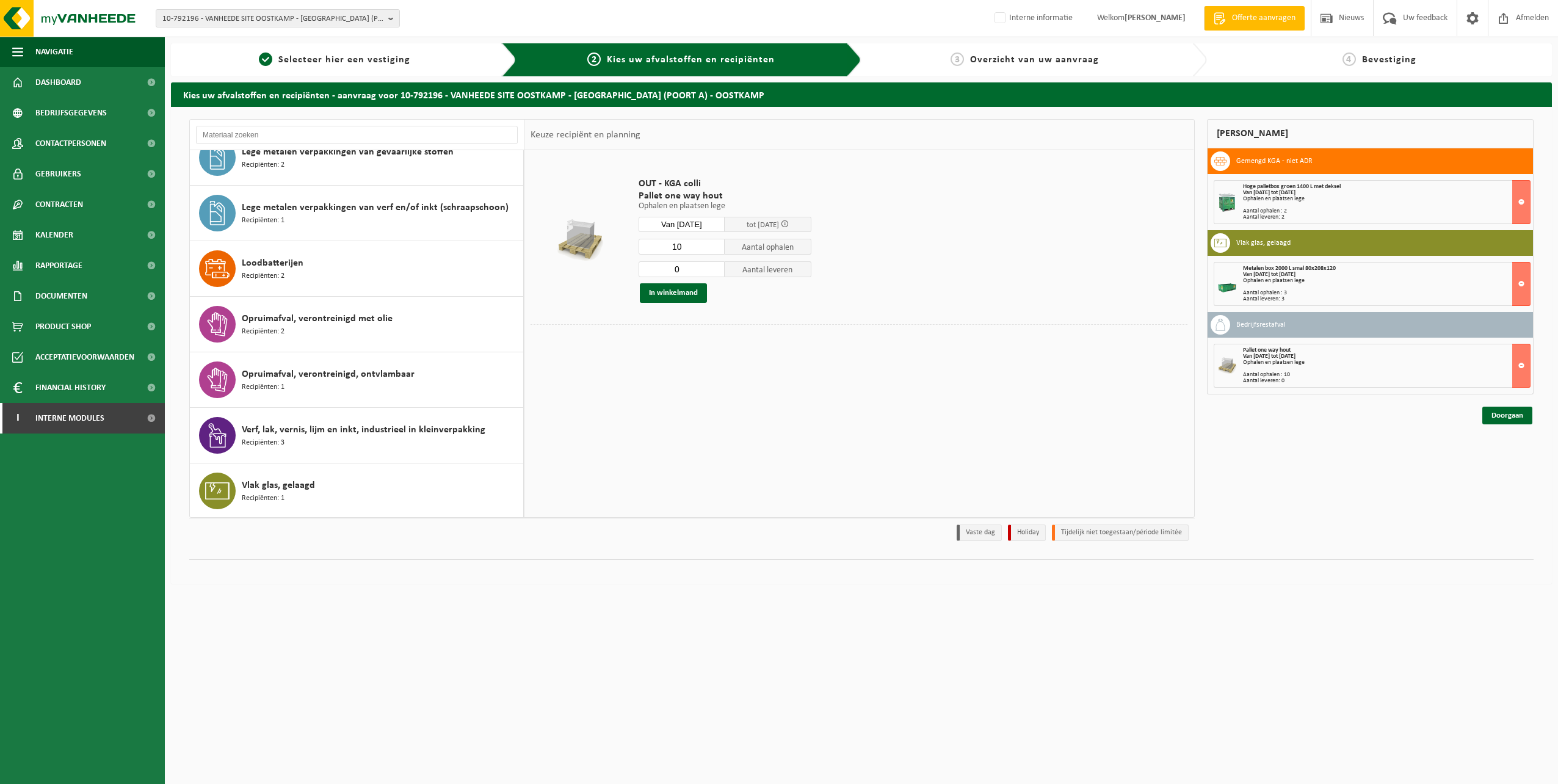
scroll to position [633, 0]
click at [1515, 415] on link "Doorgaan" at bounding box center [1507, 415] width 50 height 18
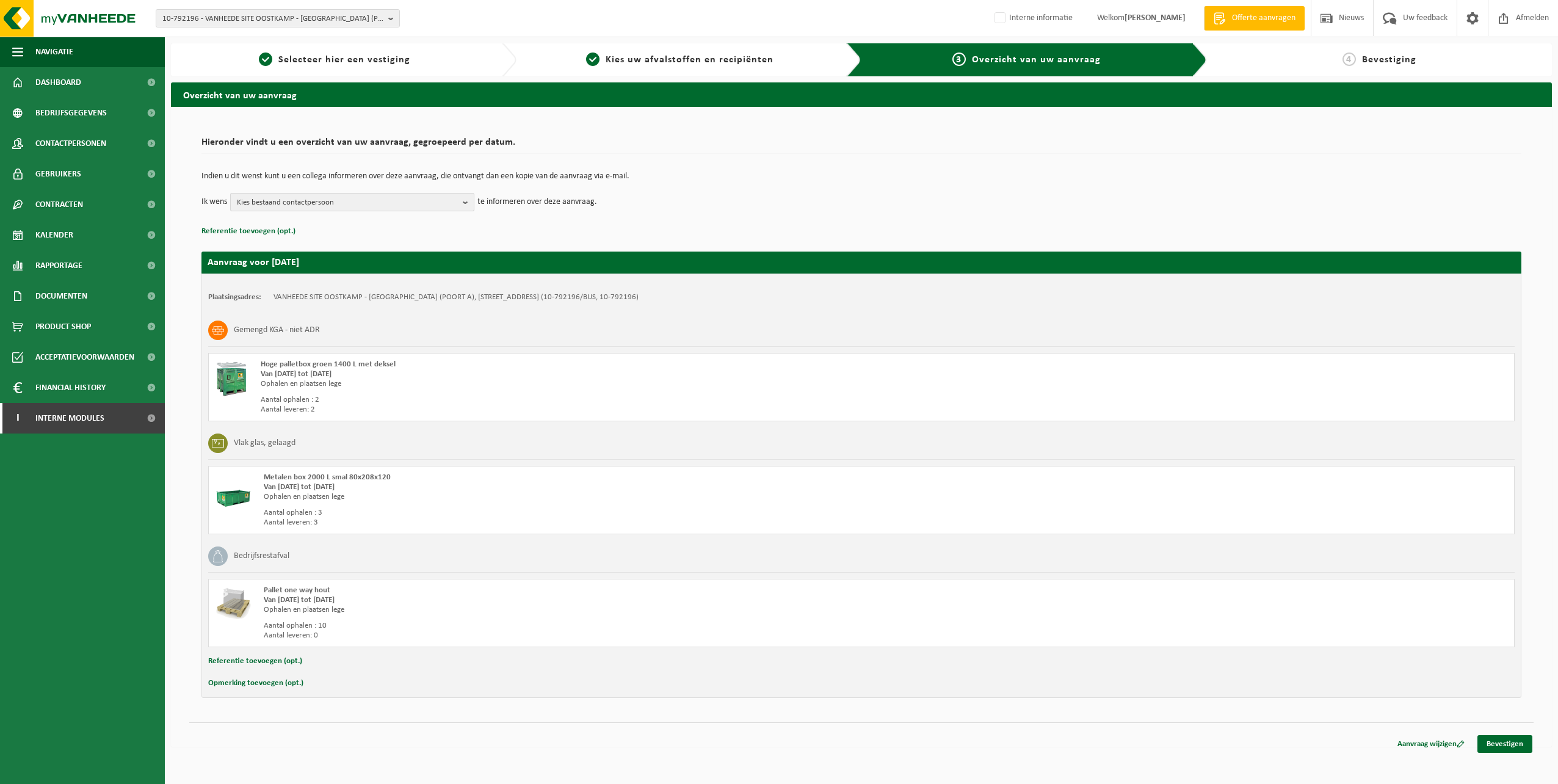
click at [463, 197] on b "button" at bounding box center [468, 202] width 11 height 17
click at [463, 197] on b "button" at bounding box center [468, 202] width 11 height 18
click at [1518, 741] on link "Bevestigen" at bounding box center [1505, 744] width 55 height 18
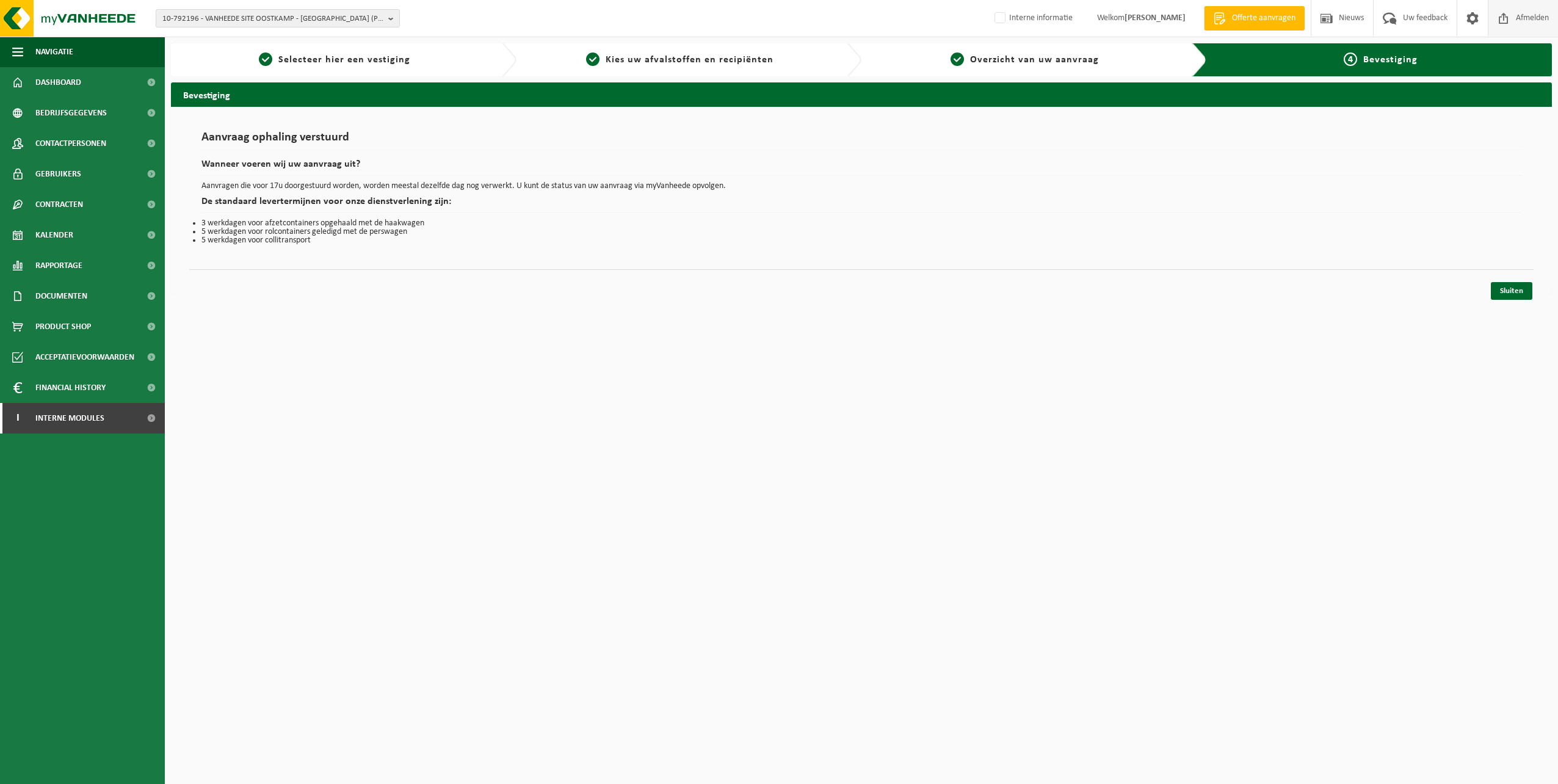
click at [1528, 23] on span "Afmelden" at bounding box center [1532, 18] width 39 height 36
